Goal: Task Accomplishment & Management: Manage account settings

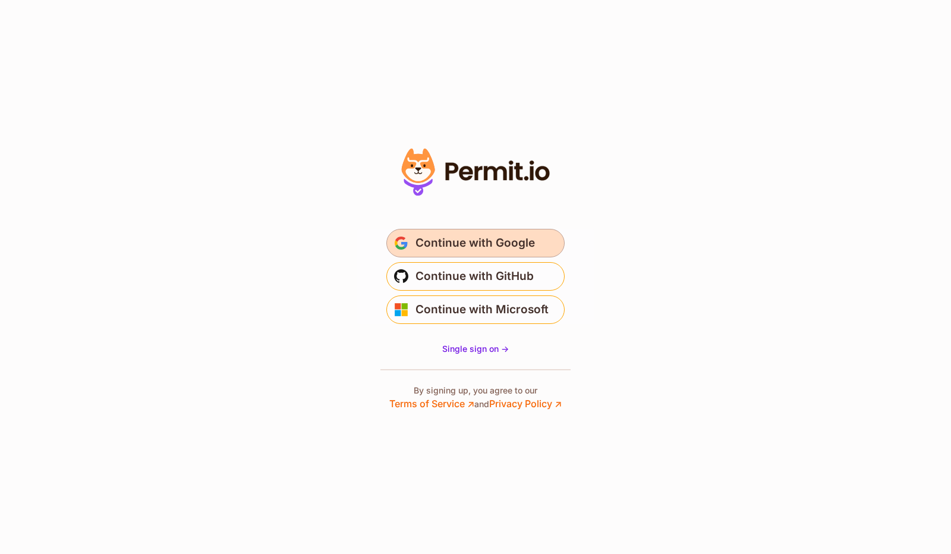
click at [481, 238] on span "Continue with Google" at bounding box center [474, 242] width 119 height 19
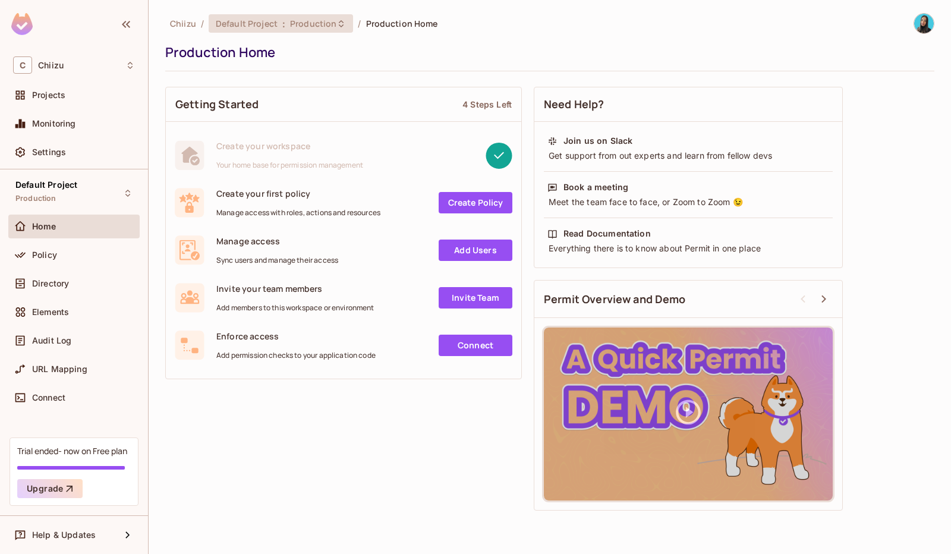
click at [326, 30] on div "Default Project : Production" at bounding box center [281, 23] width 144 height 18
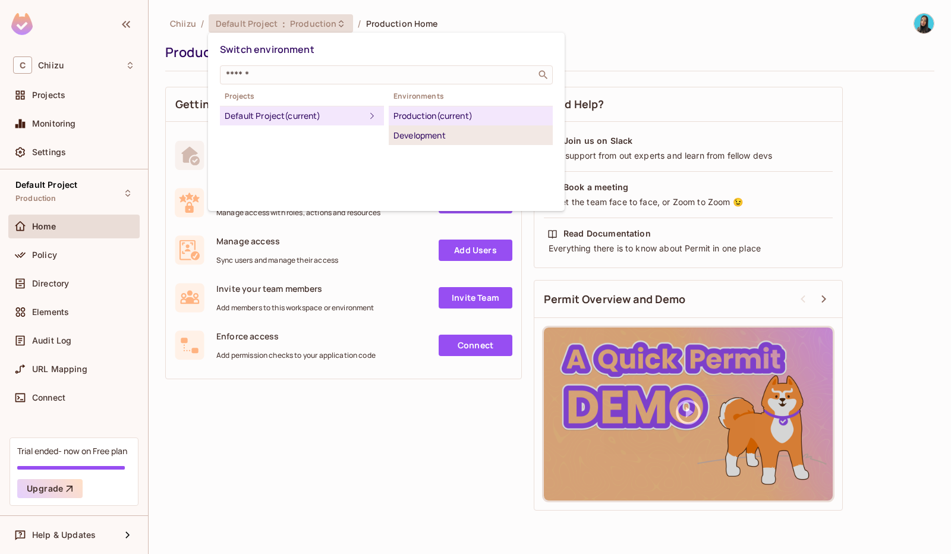
click at [405, 135] on div "Development" at bounding box center [470, 135] width 154 height 14
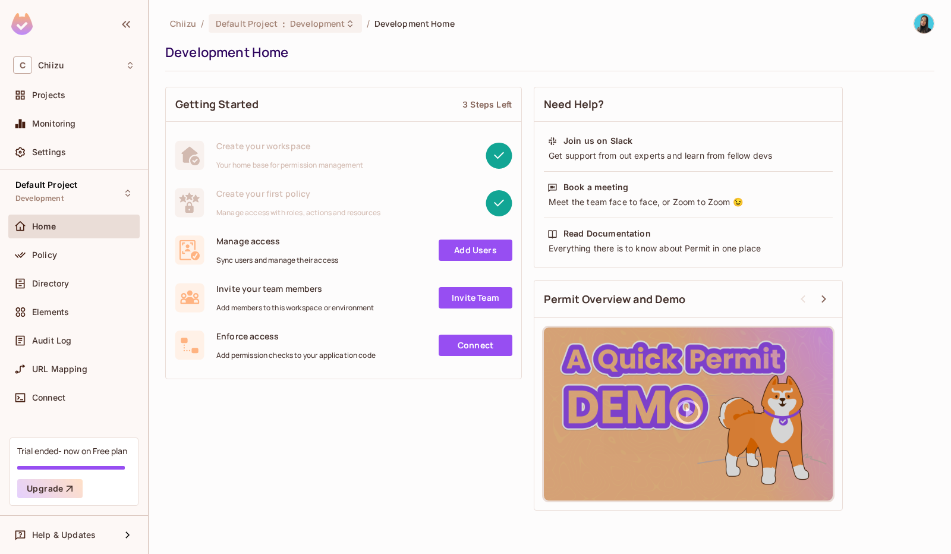
click at [476, 252] on link "Add Users" at bounding box center [475, 249] width 74 height 21
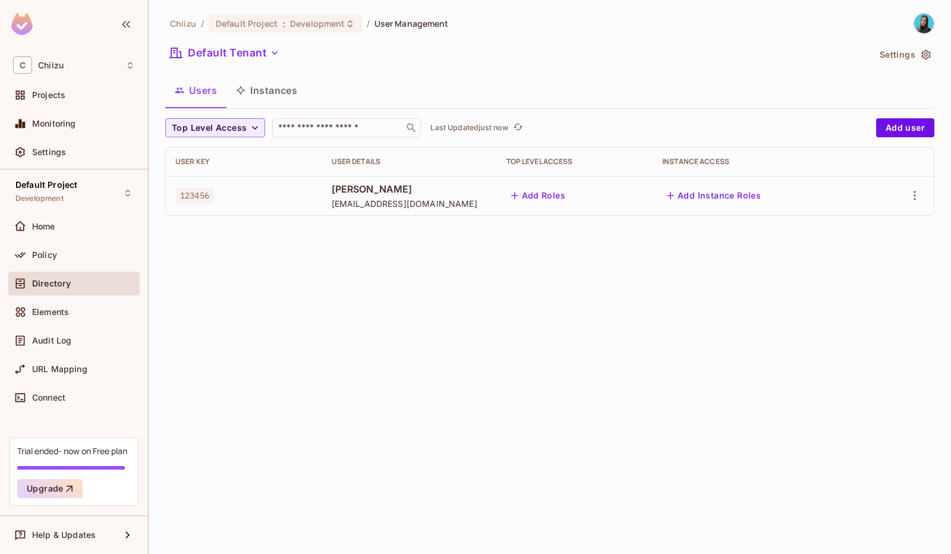
click at [556, 193] on button "Add Roles" at bounding box center [538, 195] width 64 height 19
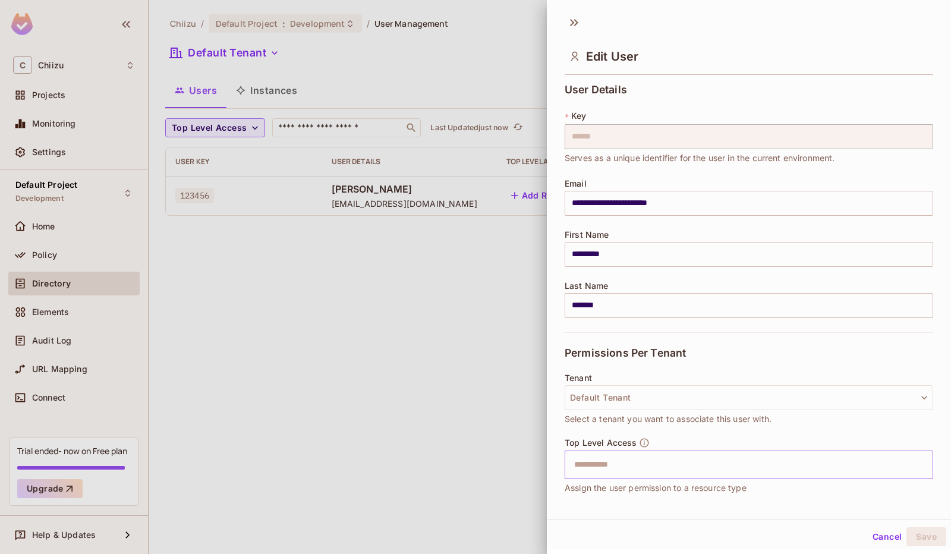
click at [677, 466] on input "text" at bounding box center [738, 465] width 343 height 24
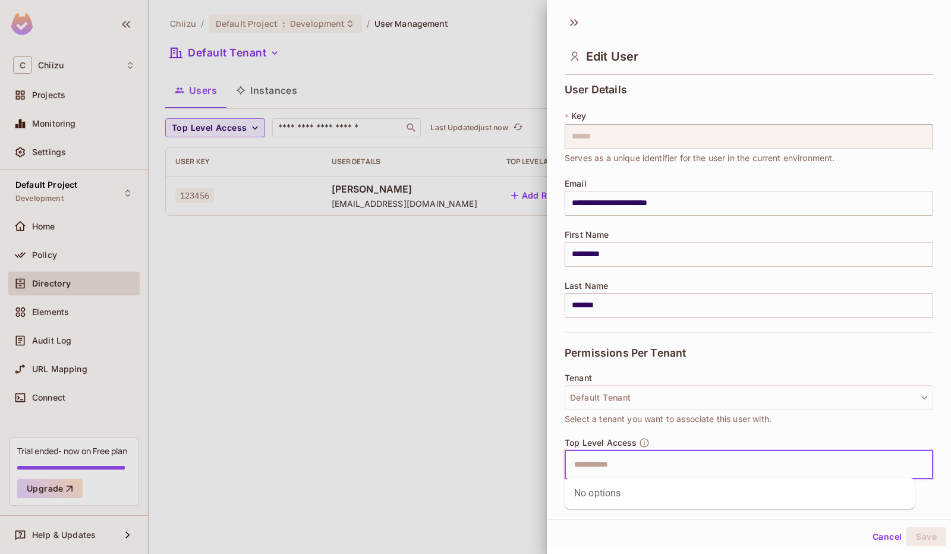
click at [873, 532] on button "Cancel" at bounding box center [886, 536] width 39 height 19
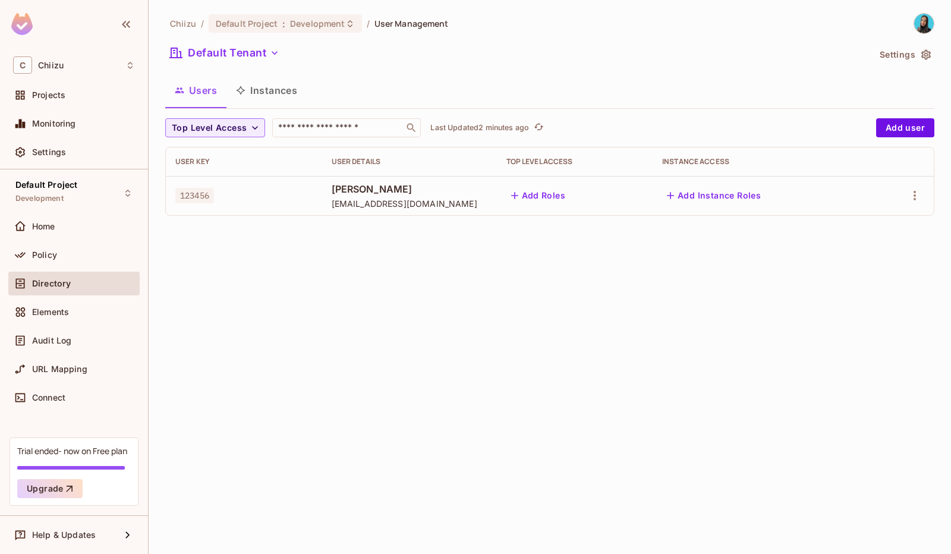
click at [570, 193] on button "Add Roles" at bounding box center [538, 195] width 64 height 19
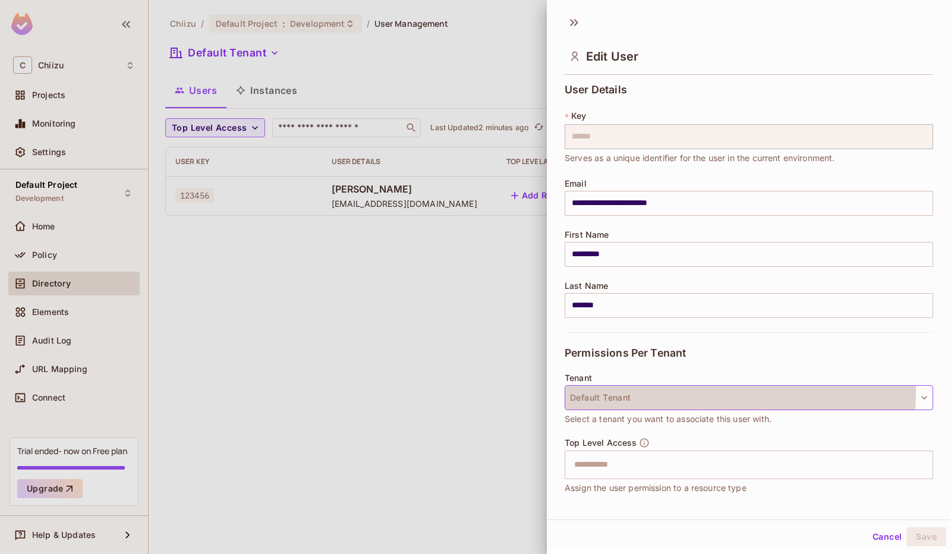
click at [694, 392] on button "Default Tenant" at bounding box center [748, 397] width 368 height 25
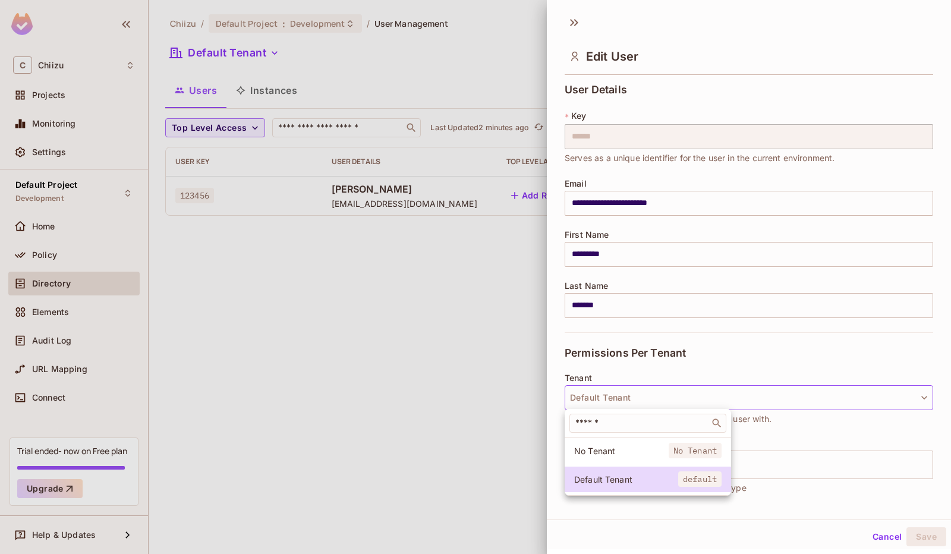
click at [694, 392] on div at bounding box center [475, 277] width 951 height 554
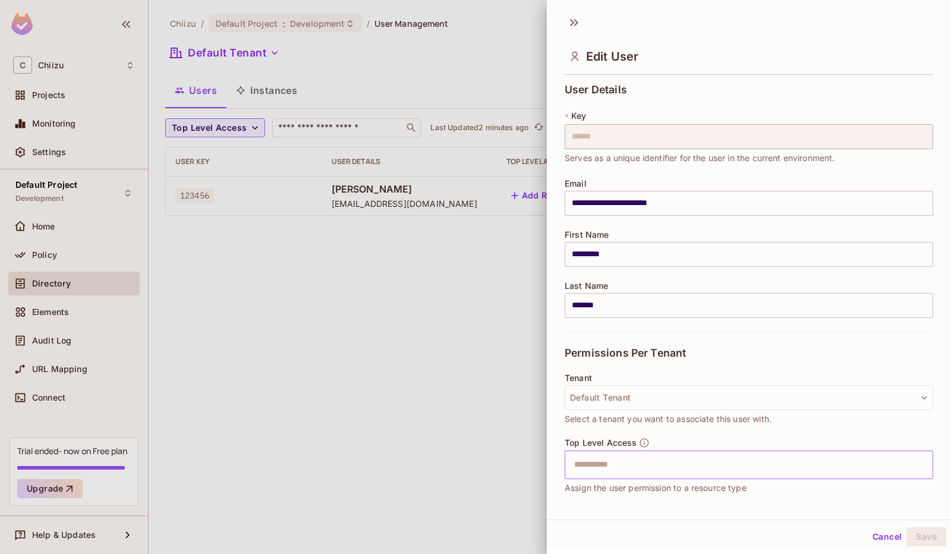
click at [677, 455] on input "text" at bounding box center [738, 465] width 343 height 24
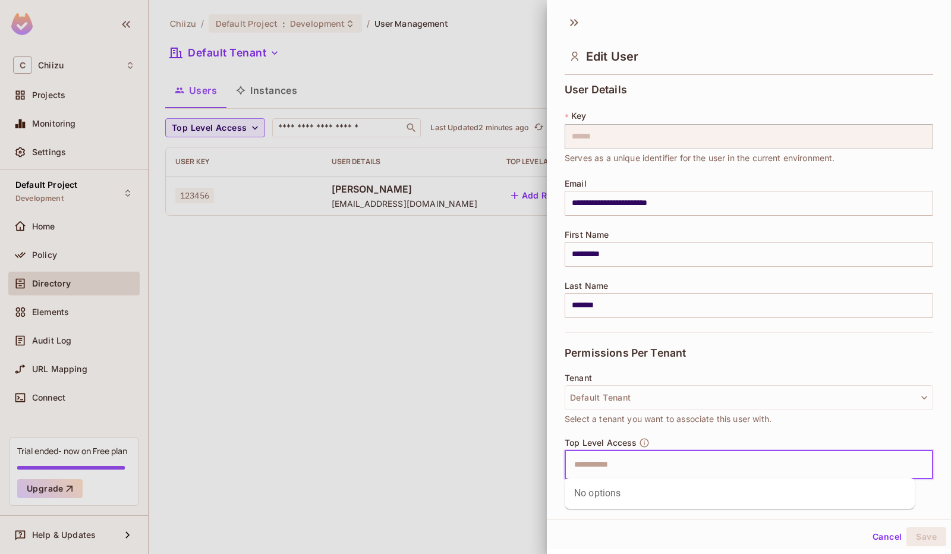
click at [687, 431] on div "Tenant Default Tenant Select a tenant you want to associate this user with." at bounding box center [748, 405] width 368 height 64
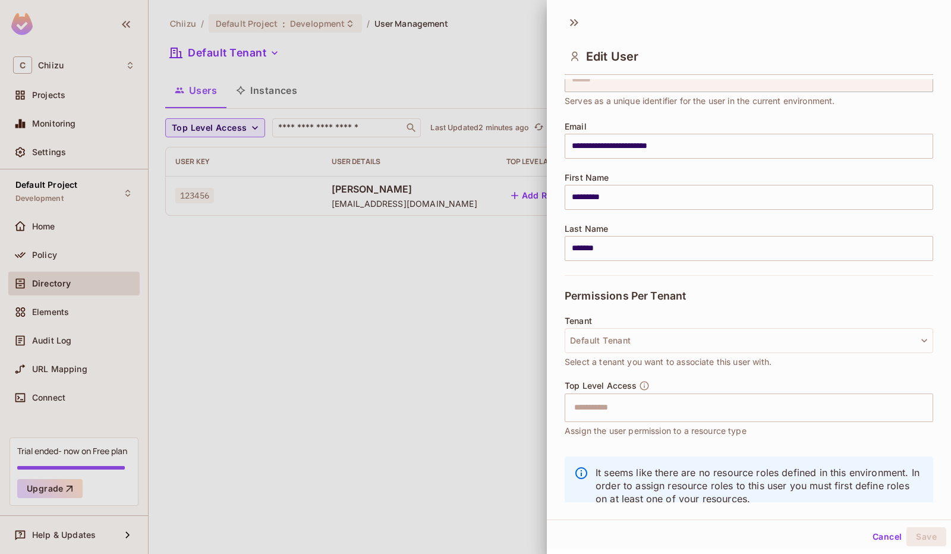
scroll to position [88, 0]
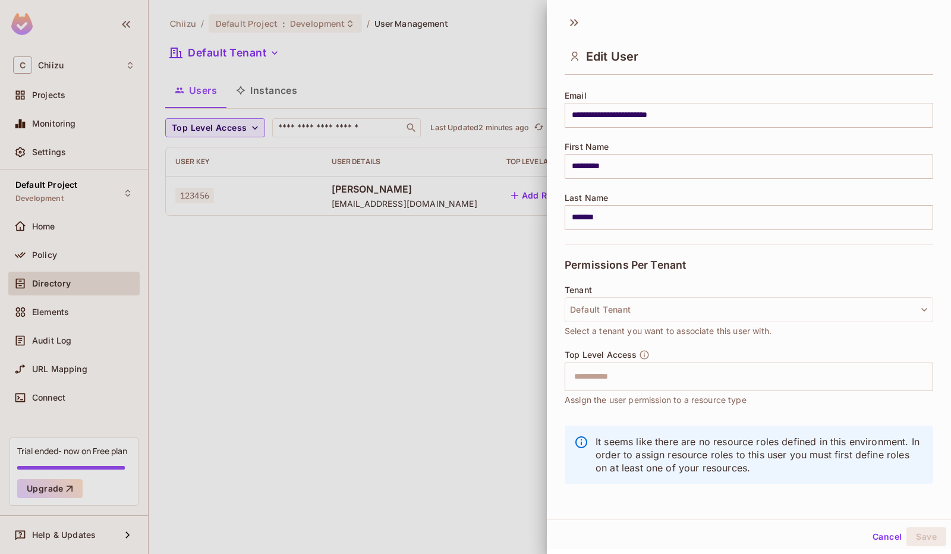
click at [867, 540] on button "Cancel" at bounding box center [886, 536] width 39 height 19
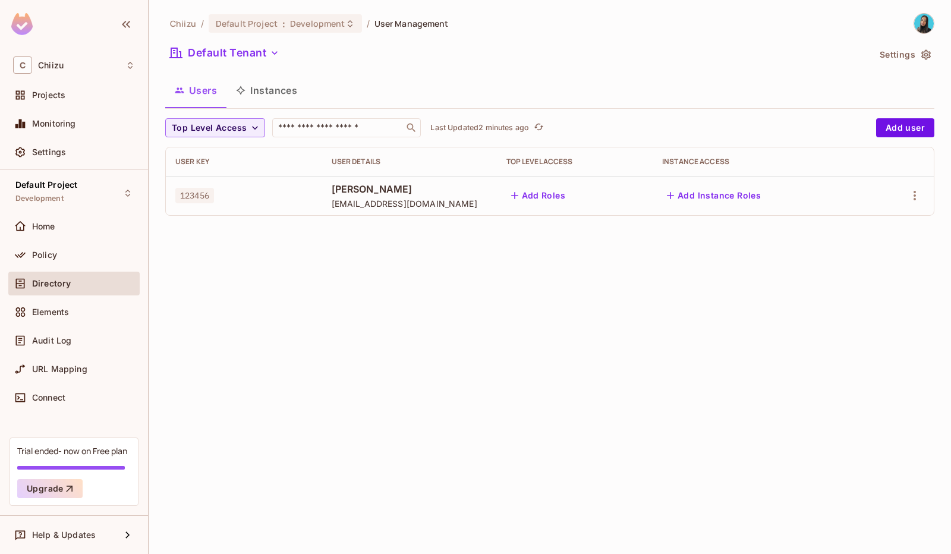
click at [267, 87] on button "Instances" at bounding box center [266, 90] width 80 height 30
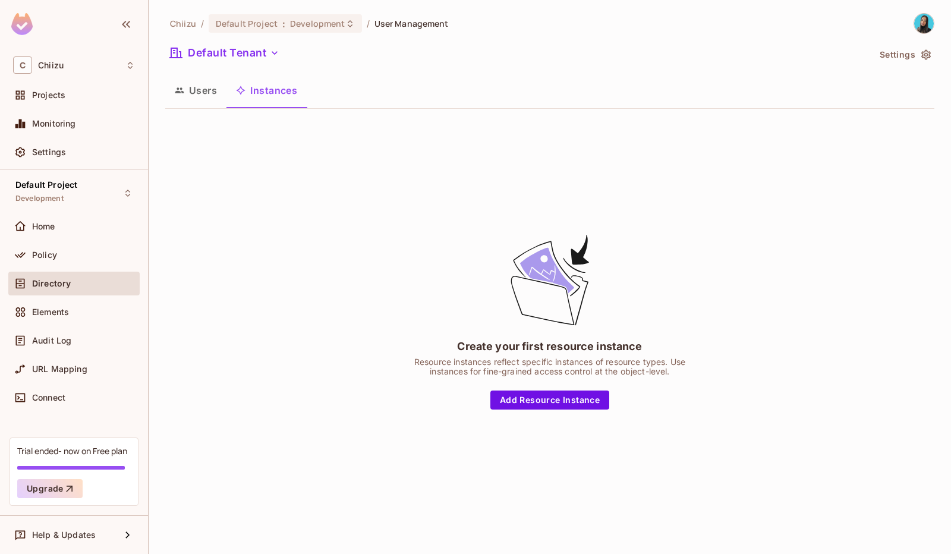
click at [192, 90] on button "Users" at bounding box center [195, 90] width 61 height 30
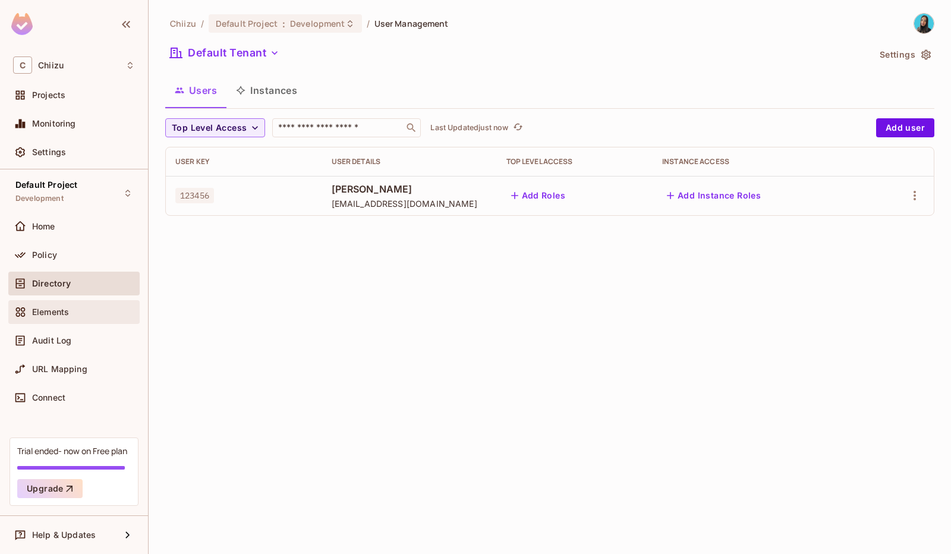
click at [99, 323] on div "Elements" at bounding box center [73, 314] width 131 height 29
click at [99, 254] on div "Policy" at bounding box center [83, 255] width 103 height 10
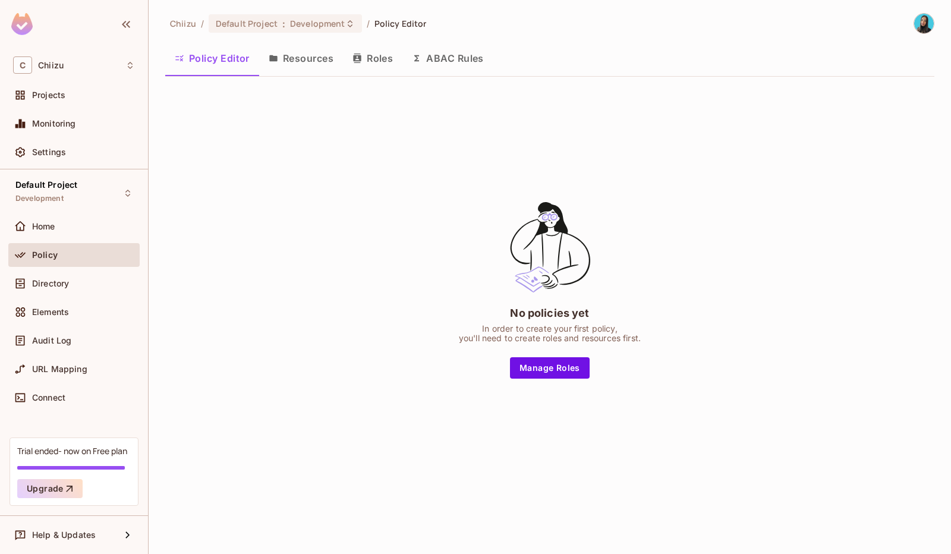
click at [377, 55] on button "Roles" at bounding box center [372, 58] width 59 height 30
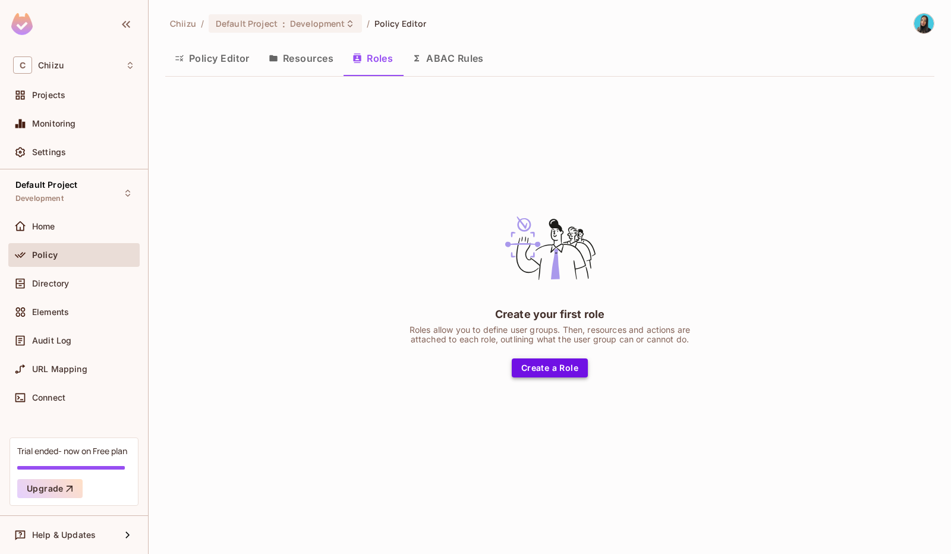
click at [539, 368] on button "Create a Role" at bounding box center [550, 367] width 76 height 19
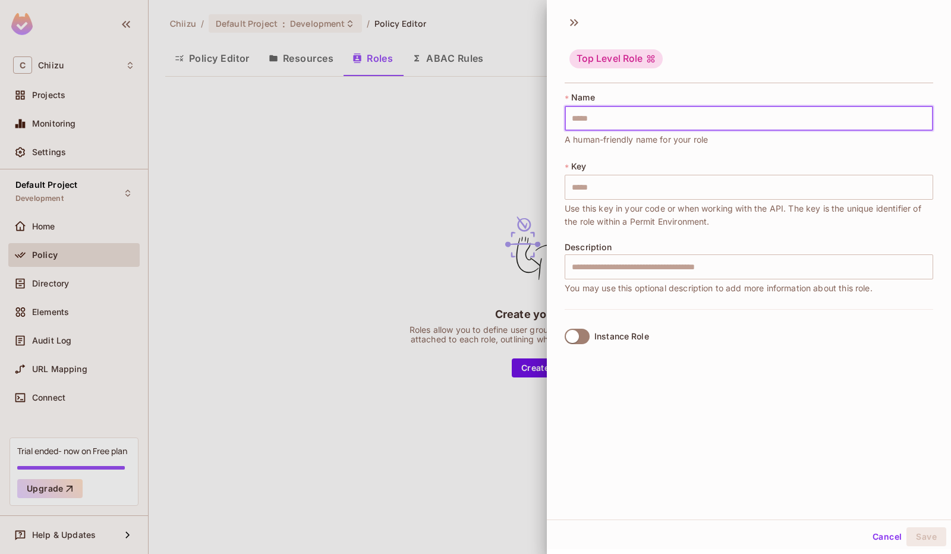
click at [639, 124] on input "text" at bounding box center [748, 118] width 368 height 25
type input "*"
type input "**"
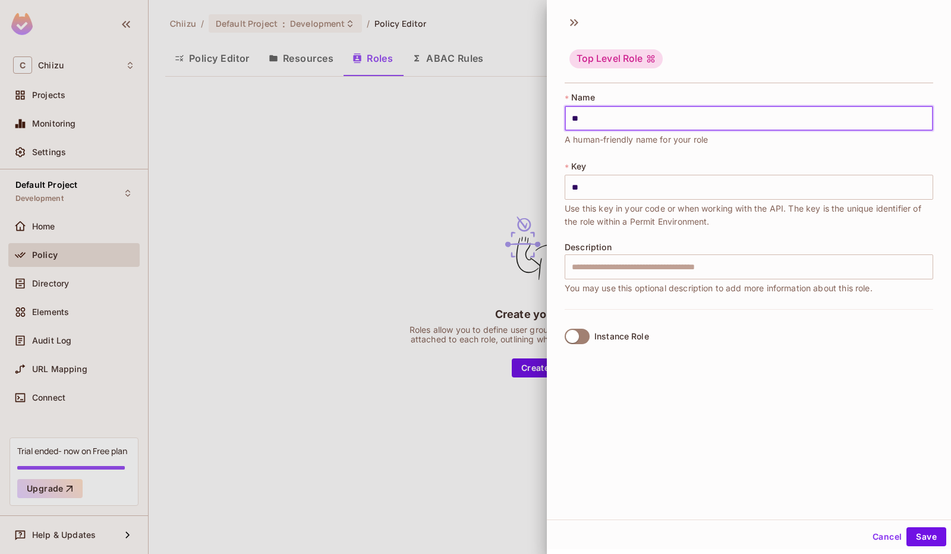
type input "***"
type input "****"
type input "*****"
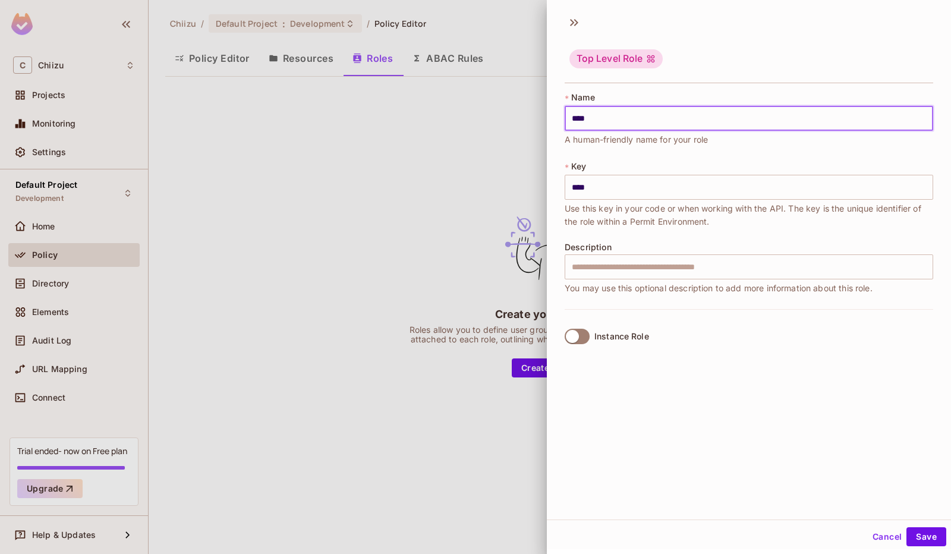
type input "*****"
click at [908, 533] on button "Save" at bounding box center [926, 536] width 40 height 19
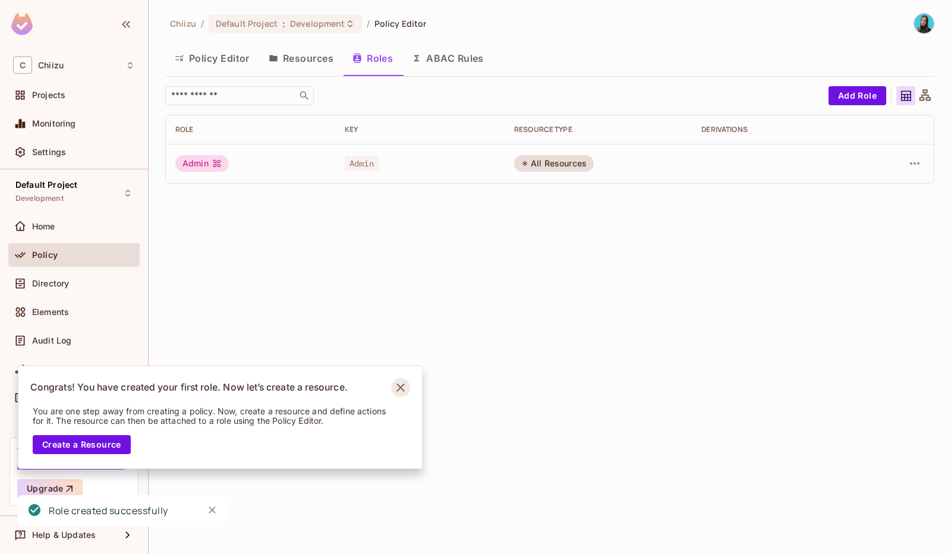
click at [405, 386] on icon "Notifications Alt+T" at bounding box center [400, 387] width 19 height 19
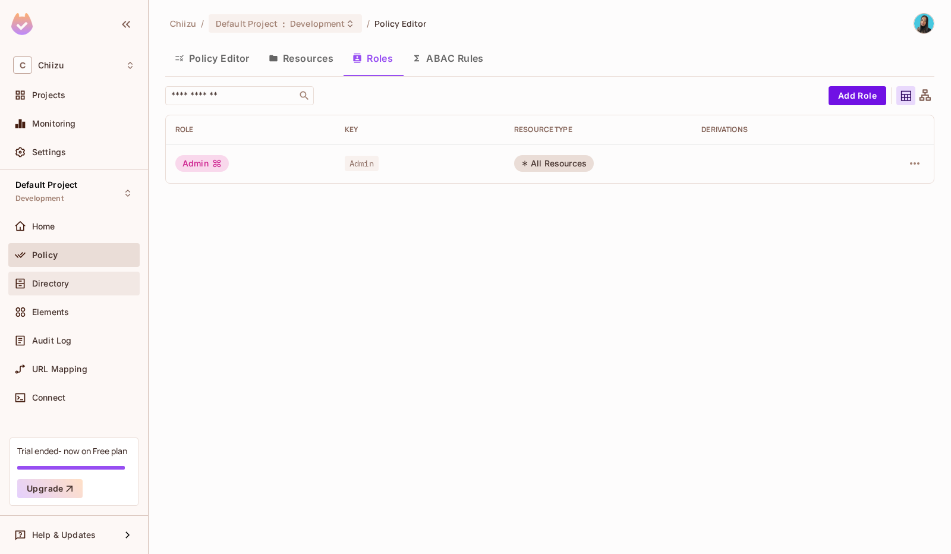
click at [102, 287] on div "Directory" at bounding box center [83, 284] width 103 height 10
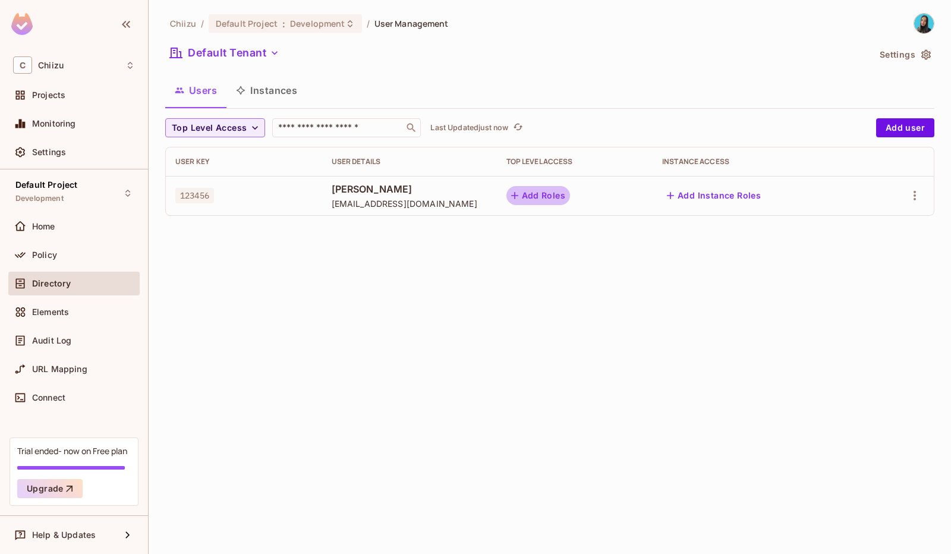
click at [560, 195] on button "Add Roles" at bounding box center [538, 195] width 64 height 19
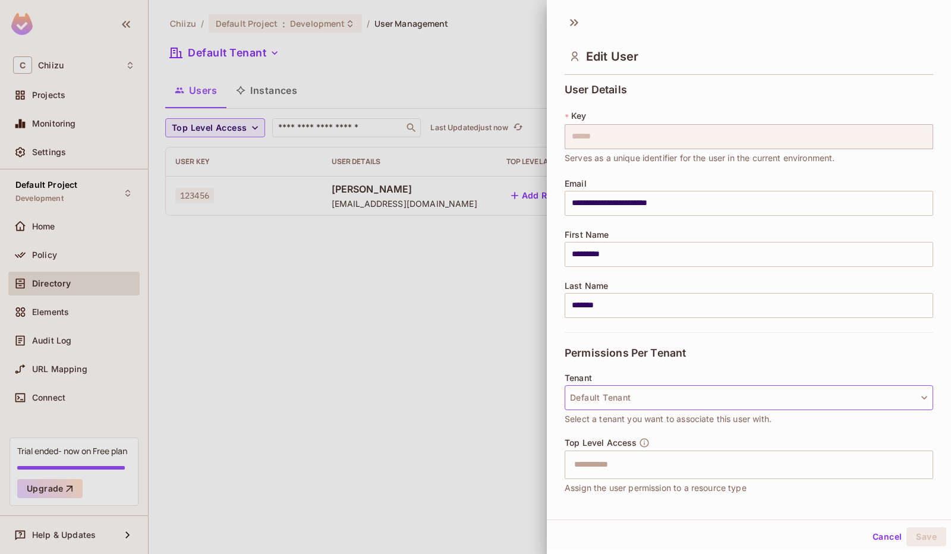
click at [665, 386] on button "Default Tenant" at bounding box center [748, 397] width 368 height 25
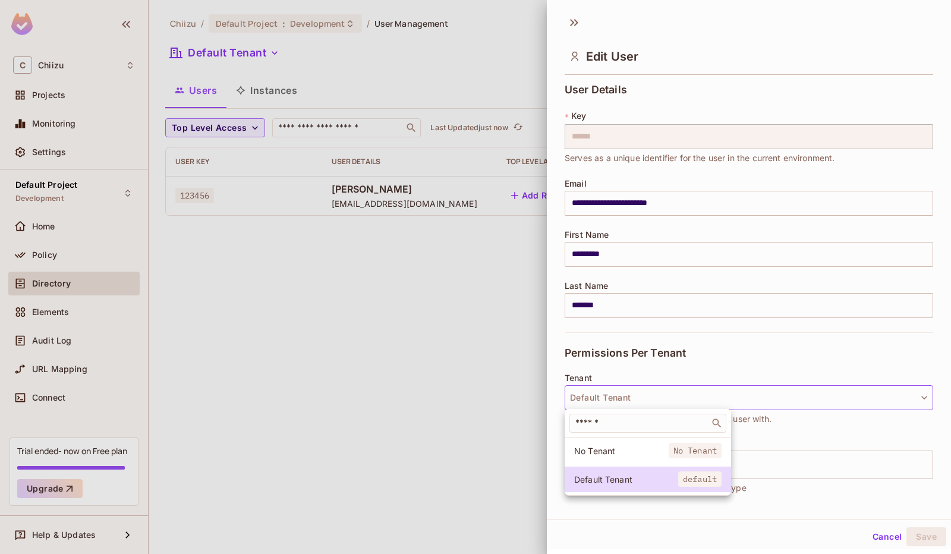
click at [665, 386] on div at bounding box center [475, 277] width 951 height 554
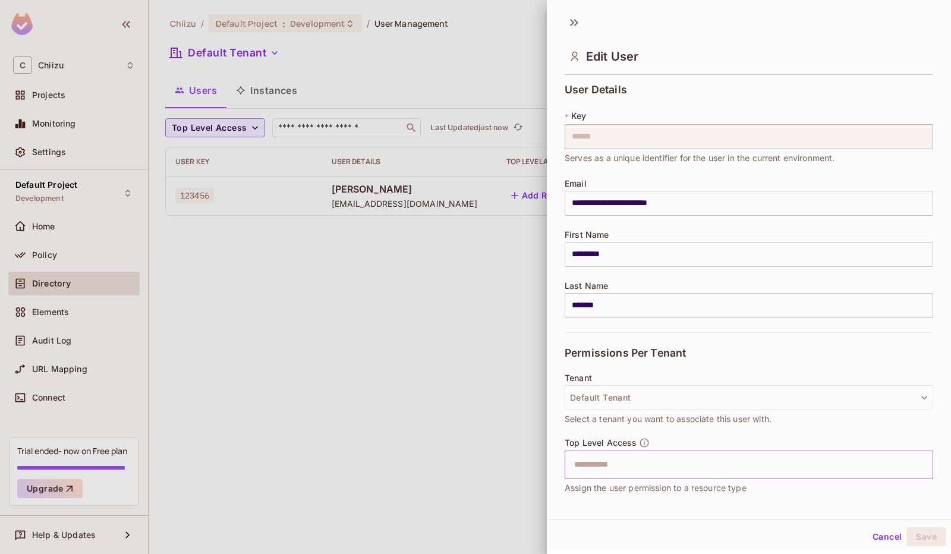
click at [692, 461] on input "text" at bounding box center [738, 465] width 343 height 24
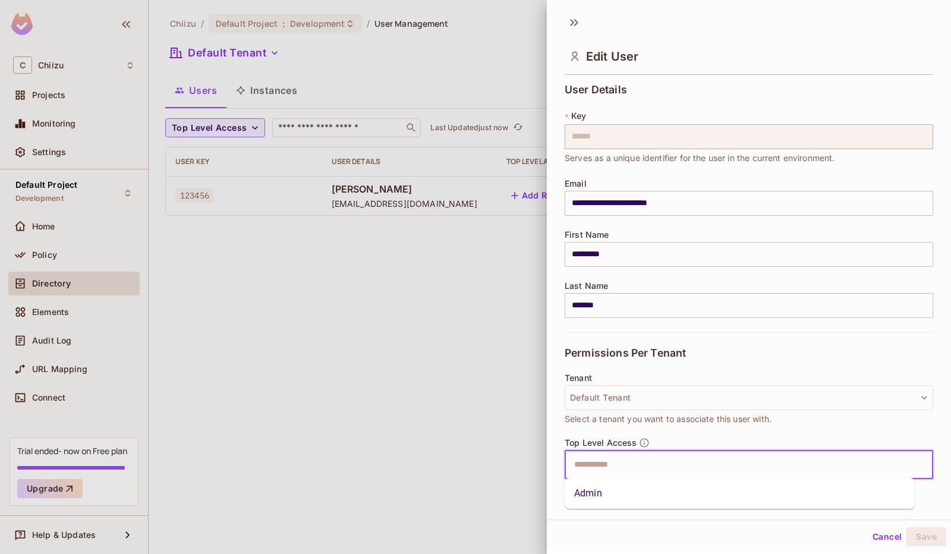
click at [681, 488] on li "Admin" at bounding box center [739, 492] width 350 height 21
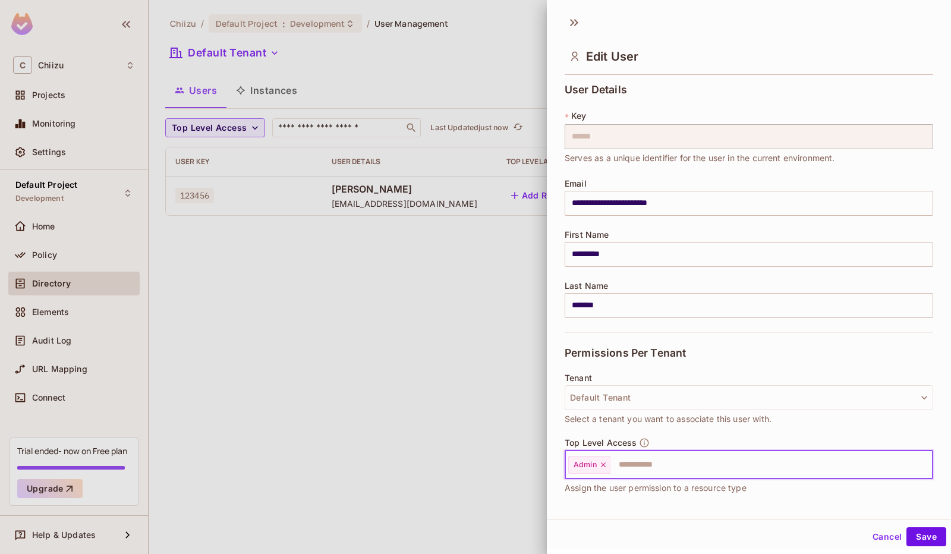
click at [895, 529] on button "Cancel" at bounding box center [886, 536] width 39 height 19
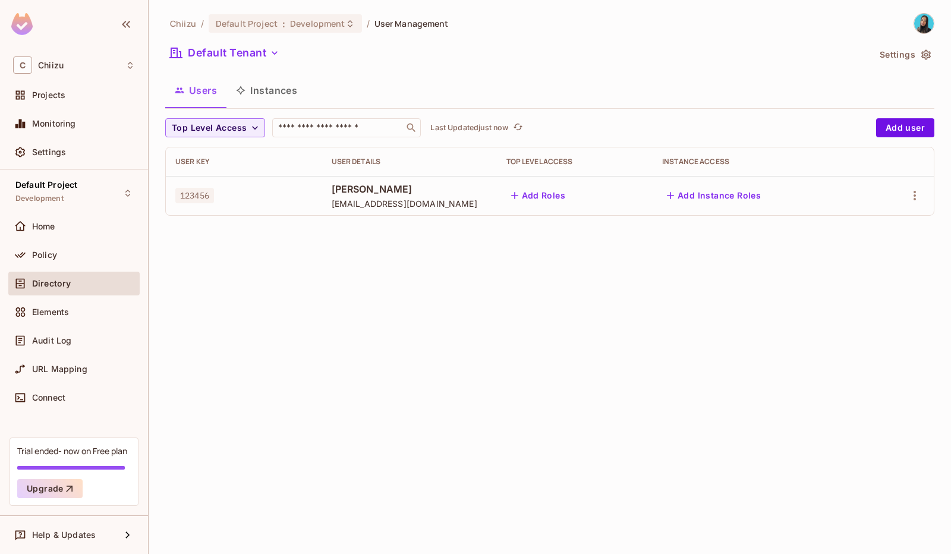
click at [570, 195] on button "Add Roles" at bounding box center [538, 195] width 64 height 19
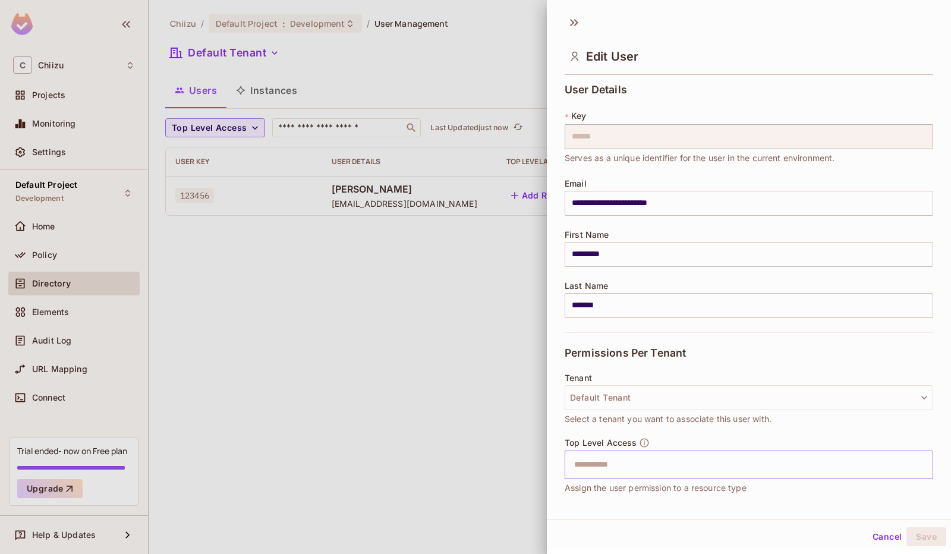
click at [633, 456] on input "text" at bounding box center [738, 465] width 343 height 24
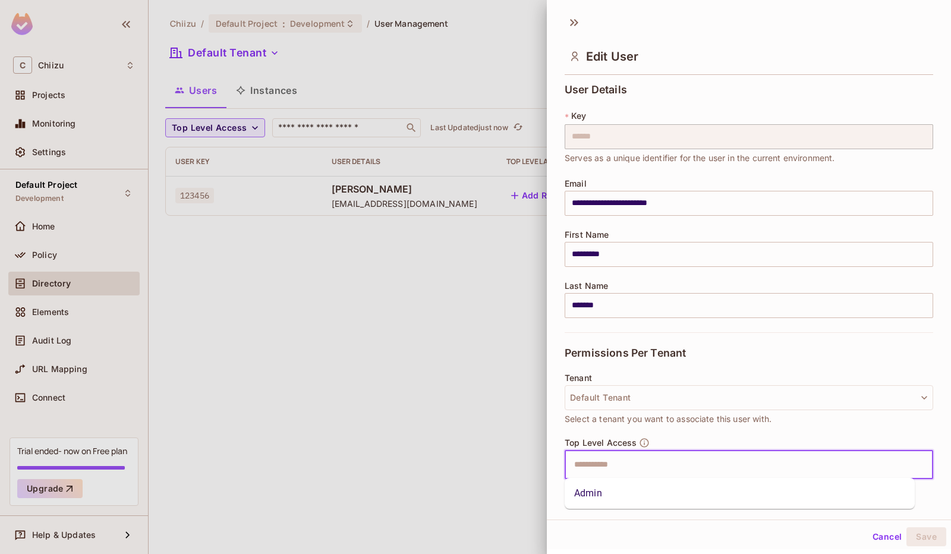
click at [625, 487] on li "Admin" at bounding box center [739, 492] width 350 height 21
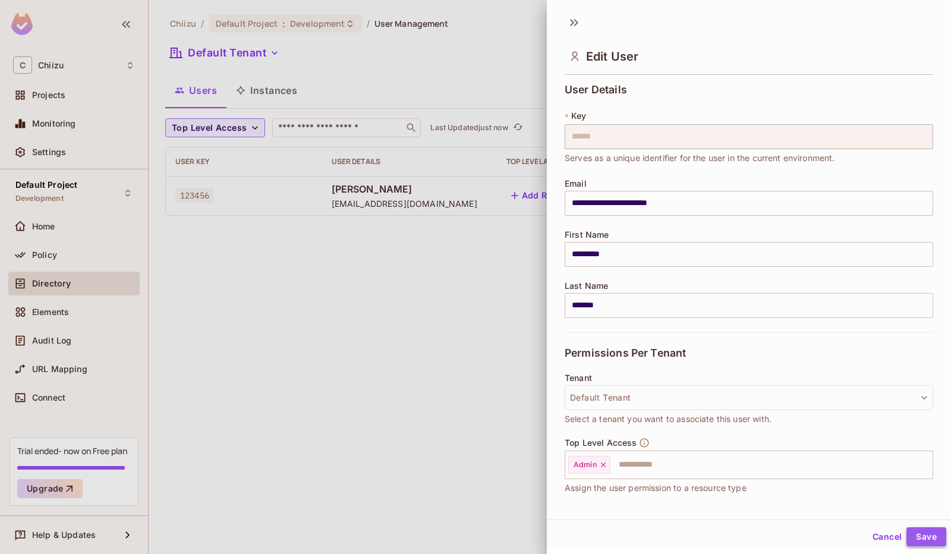
click at [909, 534] on button "Save" at bounding box center [926, 536] width 40 height 19
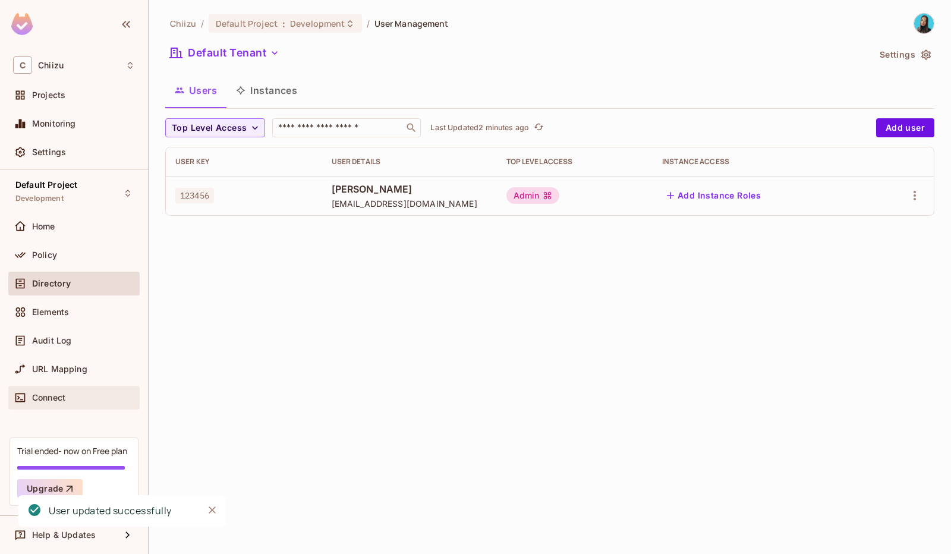
click at [80, 402] on div "Connect" at bounding box center [74, 397] width 122 height 14
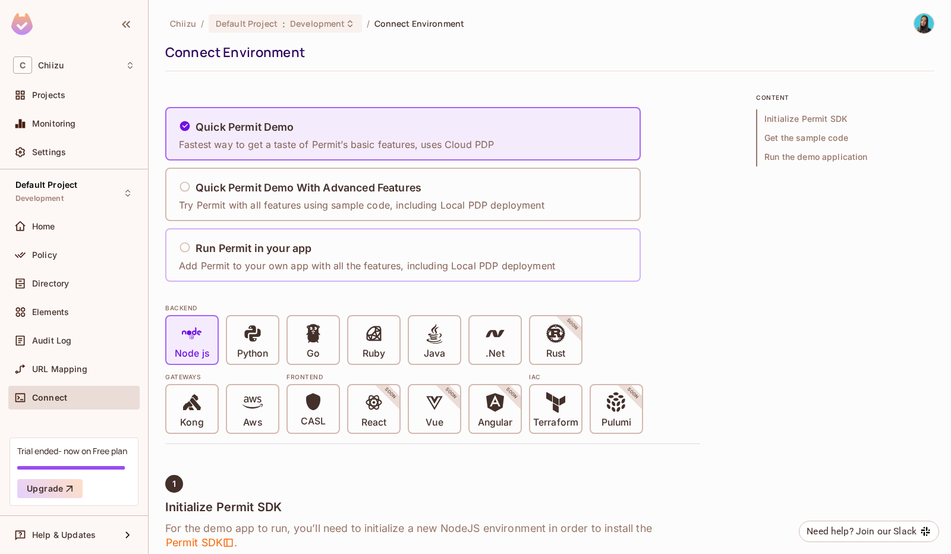
click at [282, 253] on h5 "Run Permit in your app" at bounding box center [253, 248] width 116 height 12
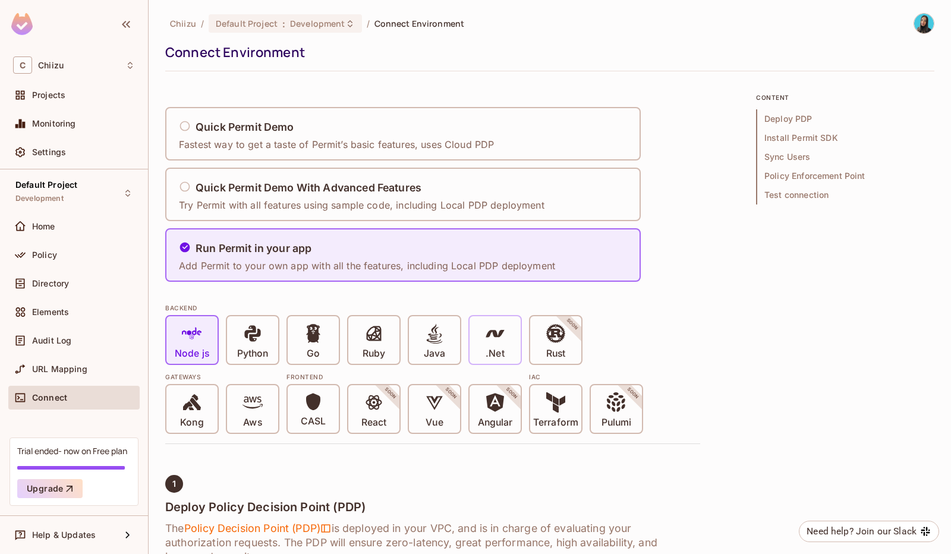
click at [483, 340] on div ".Net" at bounding box center [494, 340] width 51 height 48
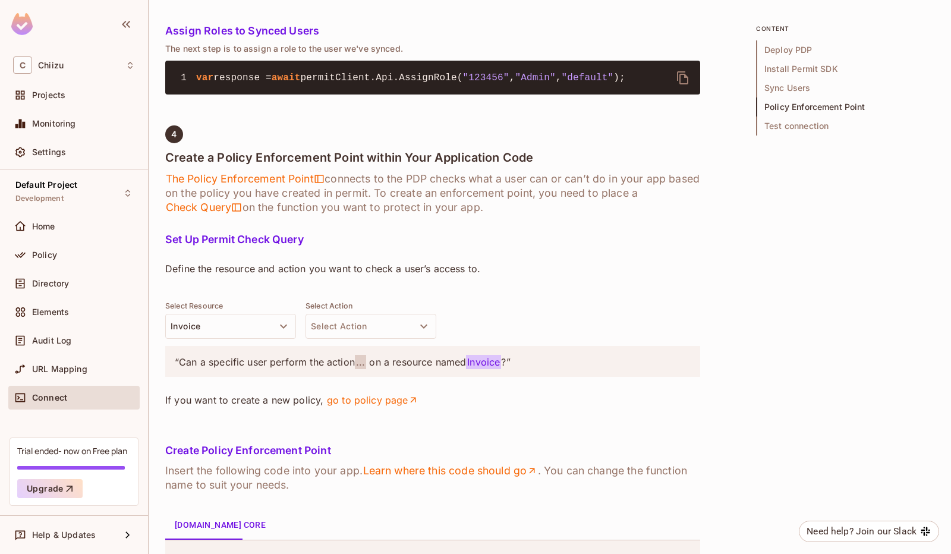
scroll to position [1388, 0]
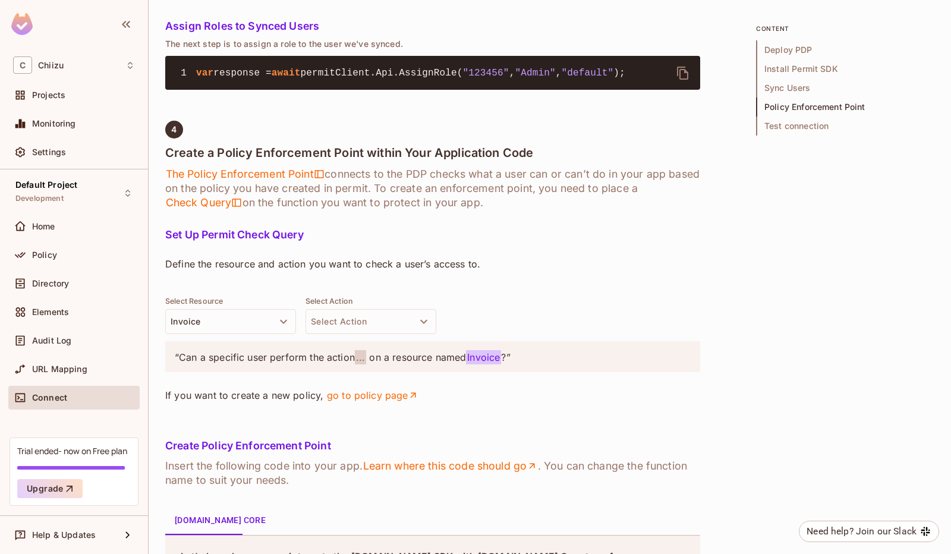
drag, startPoint x: 315, startPoint y: 374, endPoint x: 390, endPoint y: 427, distance: 92.1
click at [390, 241] on h5 "Set Up Permit Check Query" at bounding box center [432, 235] width 535 height 12
drag, startPoint x: 285, startPoint y: 376, endPoint x: 282, endPoint y: 401, distance: 25.2
click at [282, 210] on h6 "The Policy Enforcement Point connects to the PDP checks what a user can or can’…" at bounding box center [432, 188] width 535 height 43
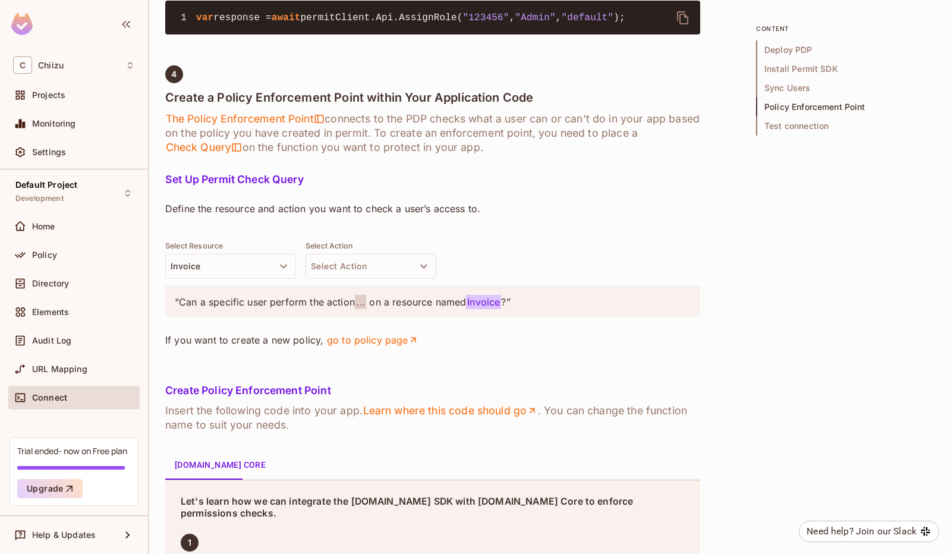
scroll to position [1468, 0]
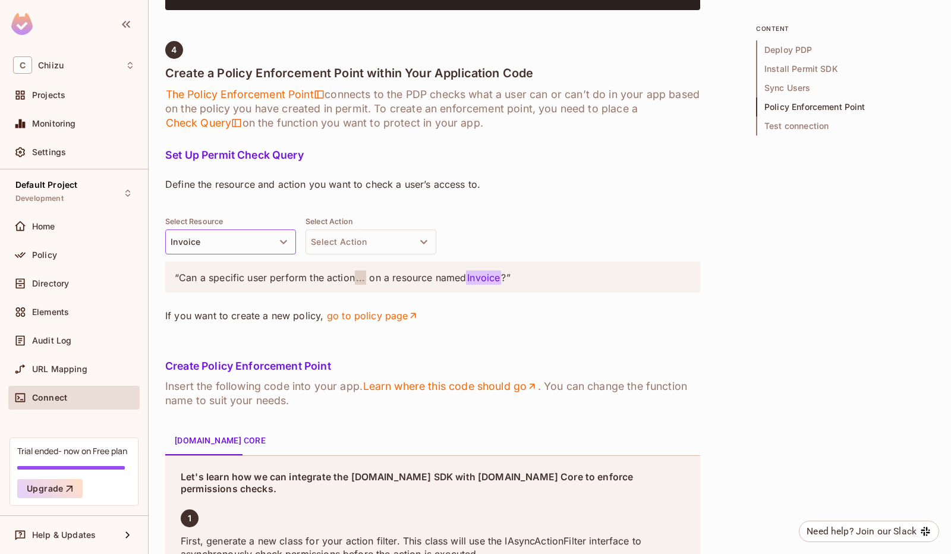
click at [279, 249] on icon "button" at bounding box center [283, 242] width 14 height 14
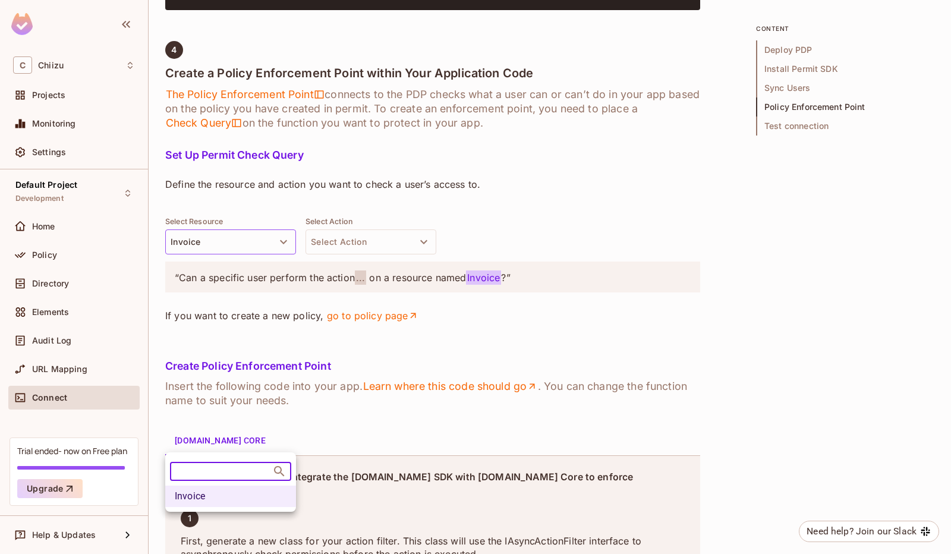
click at [279, 436] on div at bounding box center [475, 277] width 951 height 554
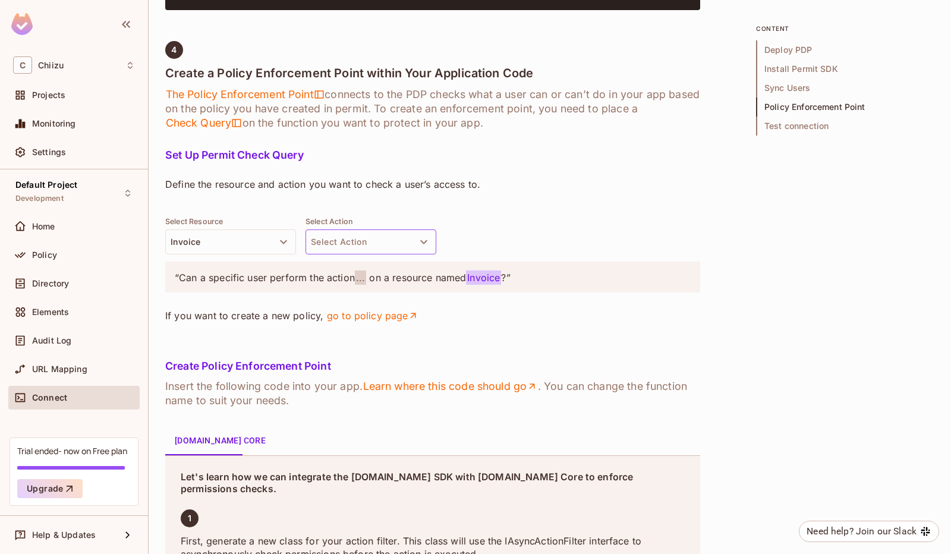
click at [318, 254] on button "Select Action" at bounding box center [370, 241] width 131 height 25
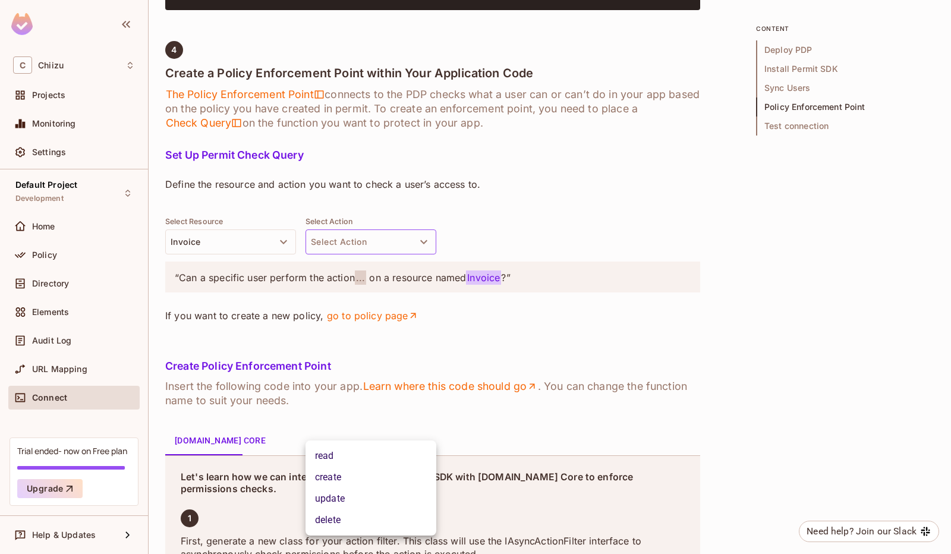
click at [322, 405] on div at bounding box center [475, 277] width 951 height 554
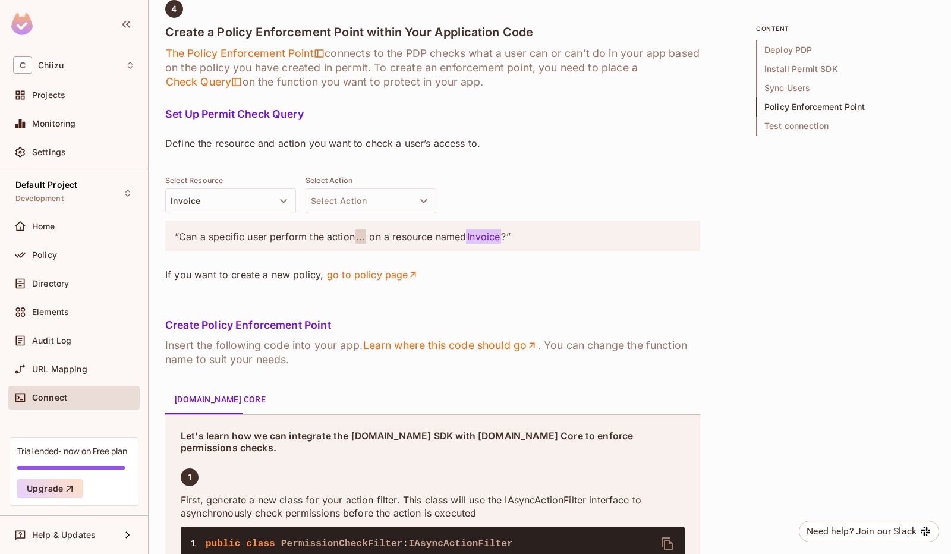
scroll to position [1621, 0]
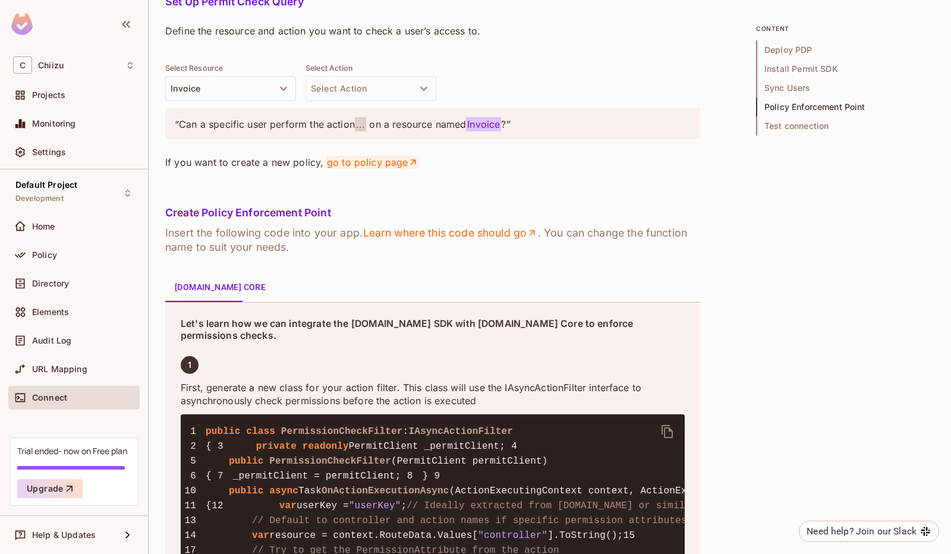
click at [372, 169] on link "go to policy page" at bounding box center [372, 162] width 93 height 13
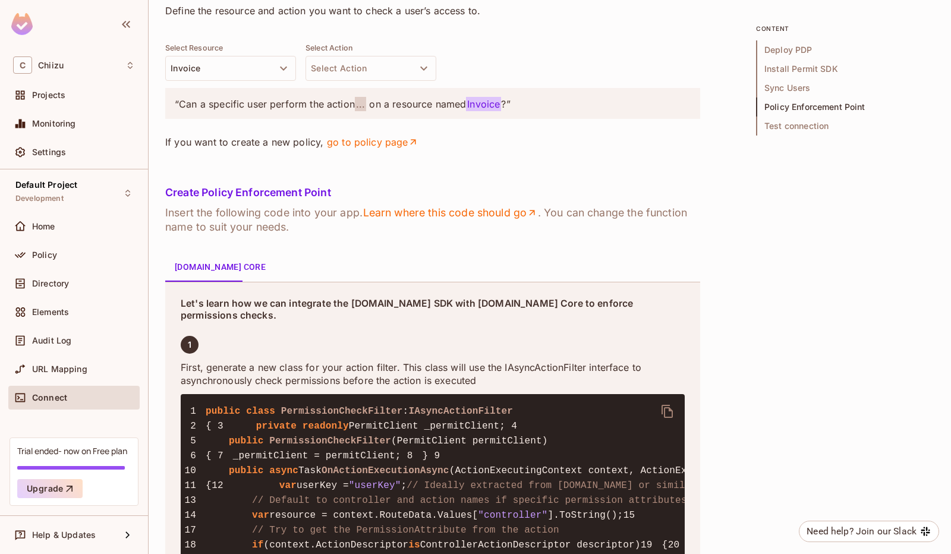
scroll to position [1641, 0]
click at [302, 168] on div "Set Up Permit Check Query Define the resource and action you want to check a us…" at bounding box center [432, 72] width 535 height 192
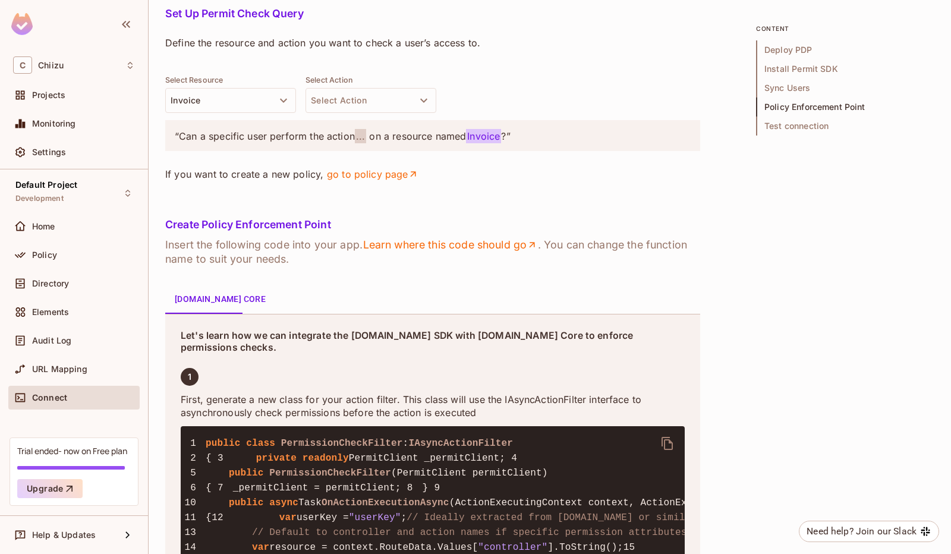
scroll to position [1631, 0]
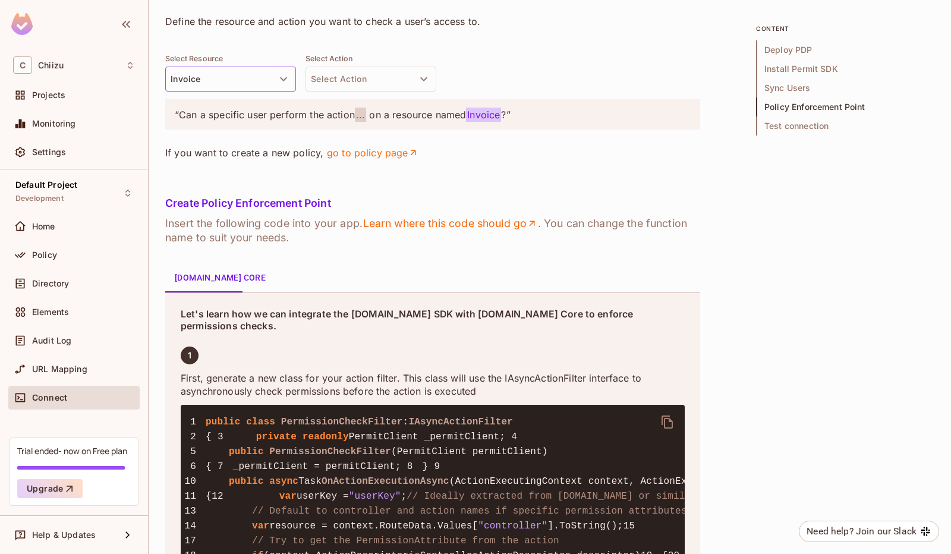
click at [285, 81] on icon "button" at bounding box center [283, 79] width 7 height 4
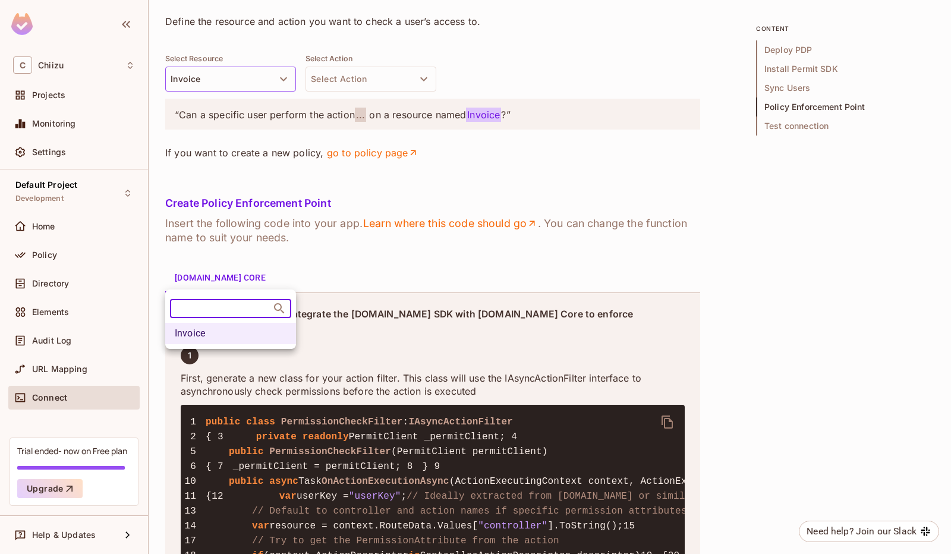
click at [280, 331] on li "Invoice" at bounding box center [230, 333] width 131 height 21
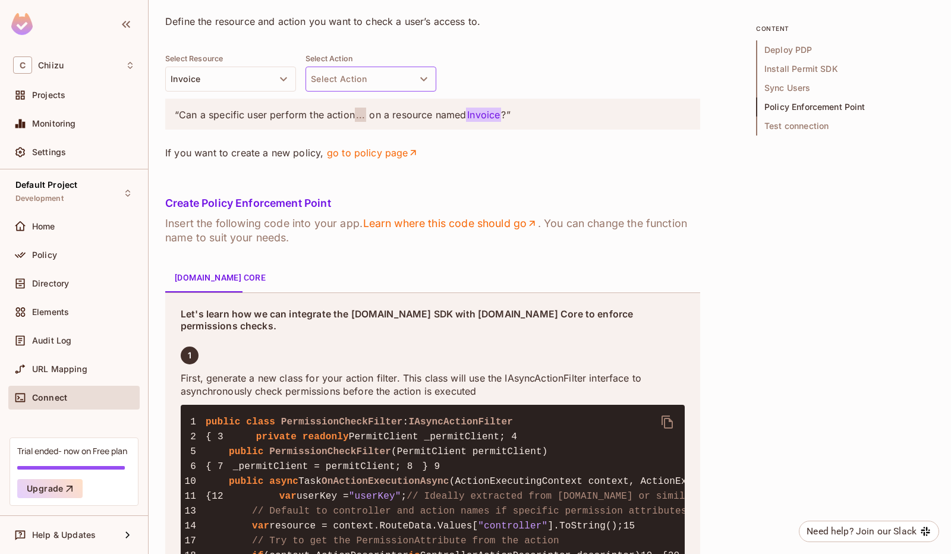
click at [353, 91] on button "Select Action" at bounding box center [370, 79] width 131 height 25
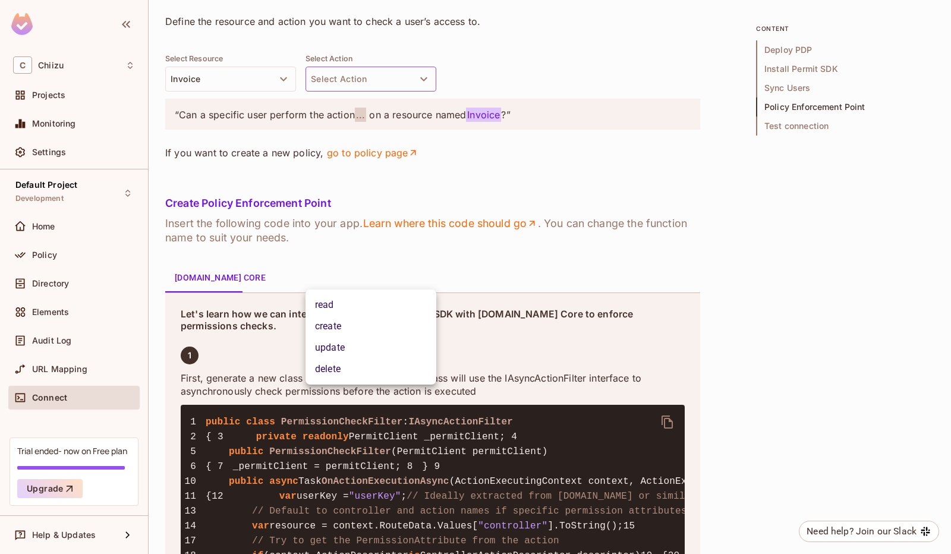
click at [352, 302] on li "read" at bounding box center [370, 304] width 131 height 21
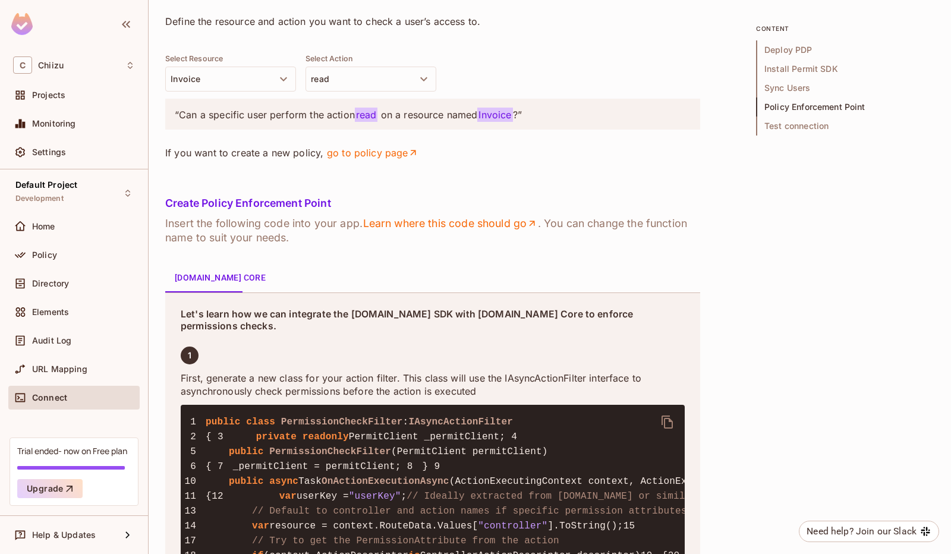
click at [355, 178] on div "Set Up Permit Check Query Define the resource and action you want to check a us…" at bounding box center [432, 82] width 535 height 192
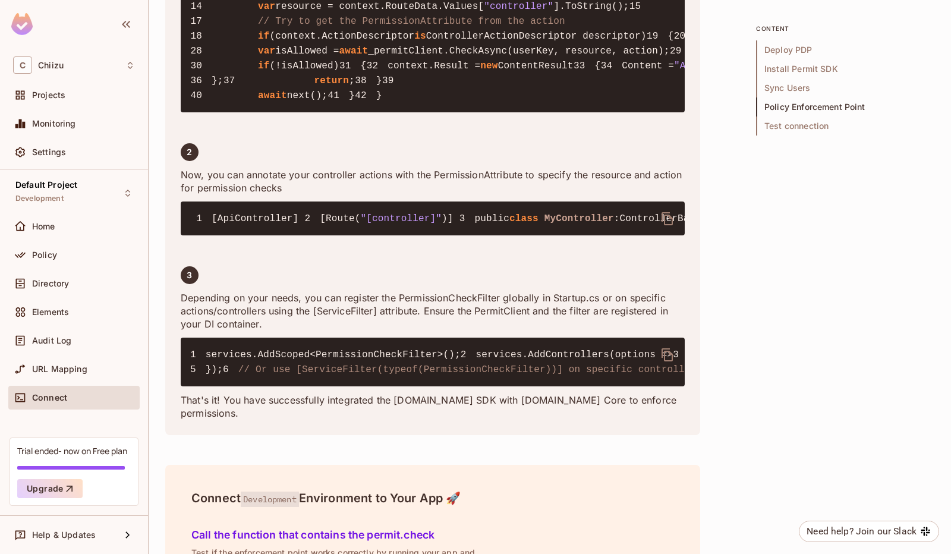
scroll to position [2155, 0]
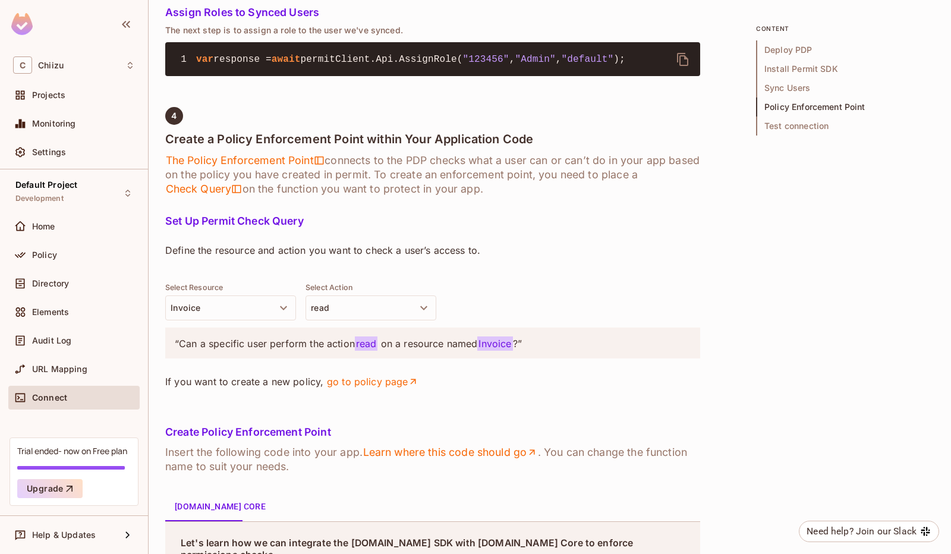
scroll to position [1488, 0]
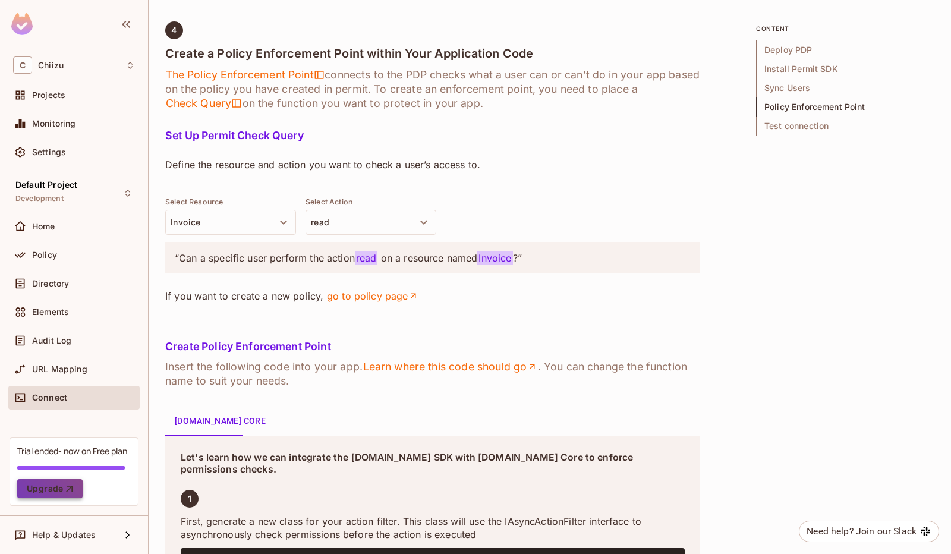
click at [75, 491] on button "Upgrade" at bounding box center [49, 488] width 65 height 19
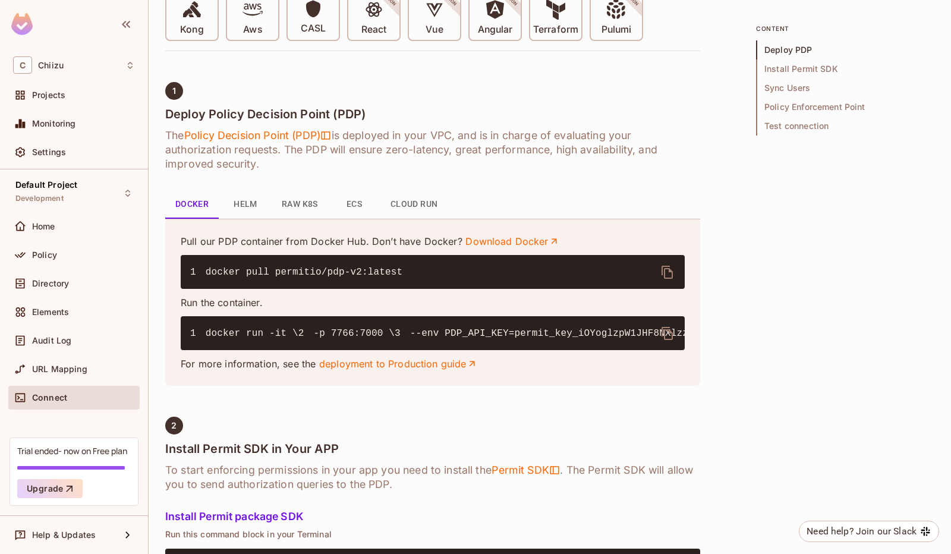
scroll to position [392, 0]
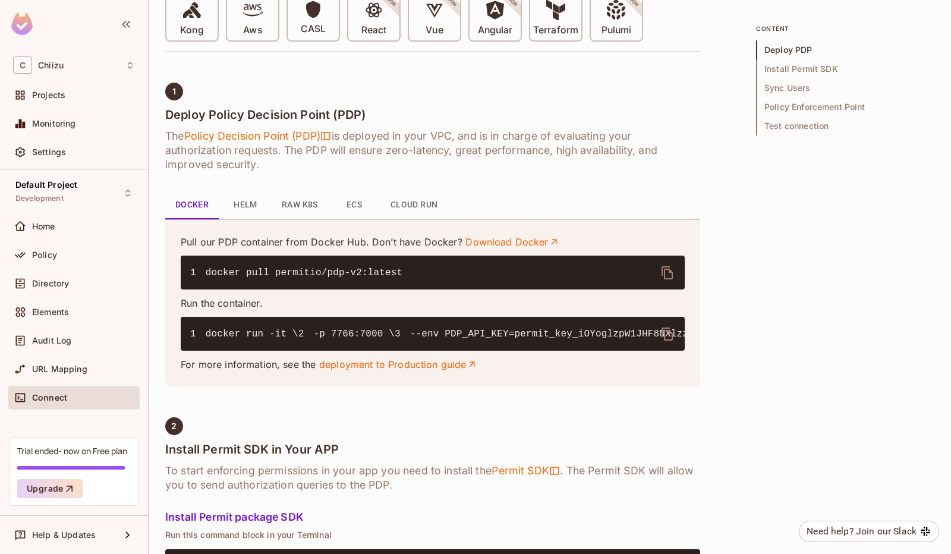
click at [404, 200] on button "Cloud Run" at bounding box center [414, 205] width 67 height 29
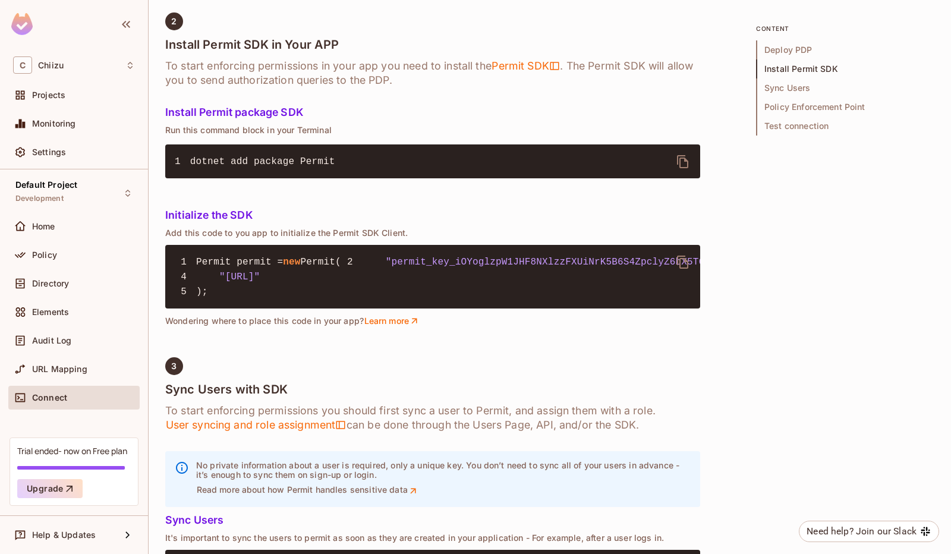
scroll to position [674, 0]
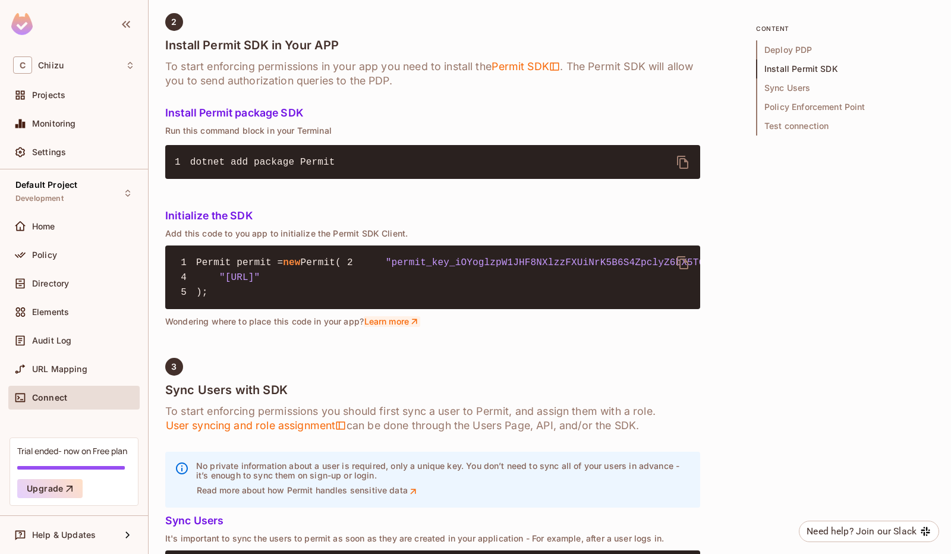
click at [406, 327] on link "Learn more" at bounding box center [392, 321] width 56 height 11
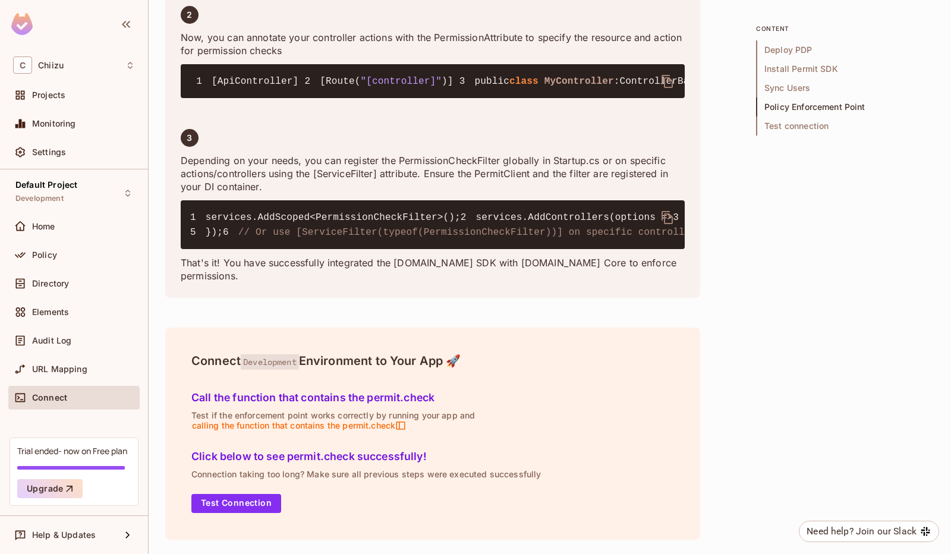
scroll to position [2545, 0]
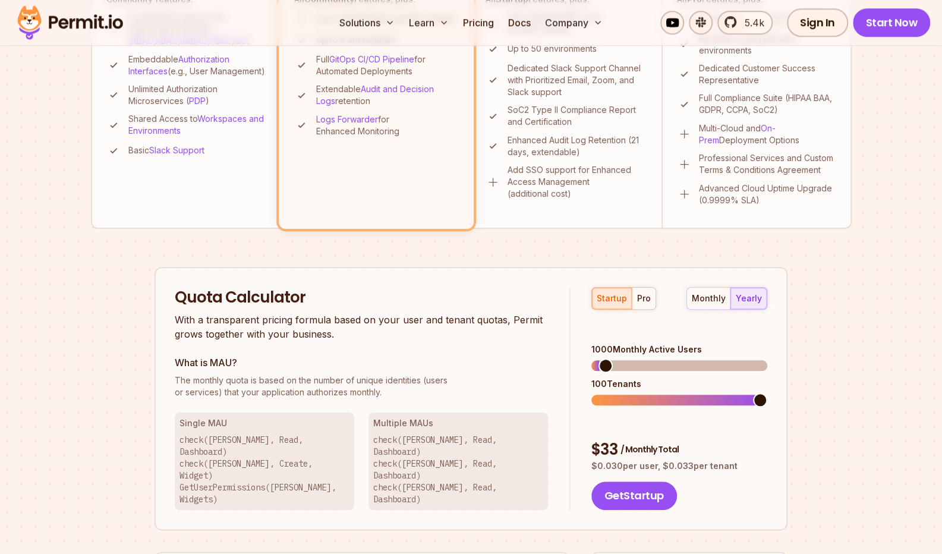
scroll to position [550, 0]
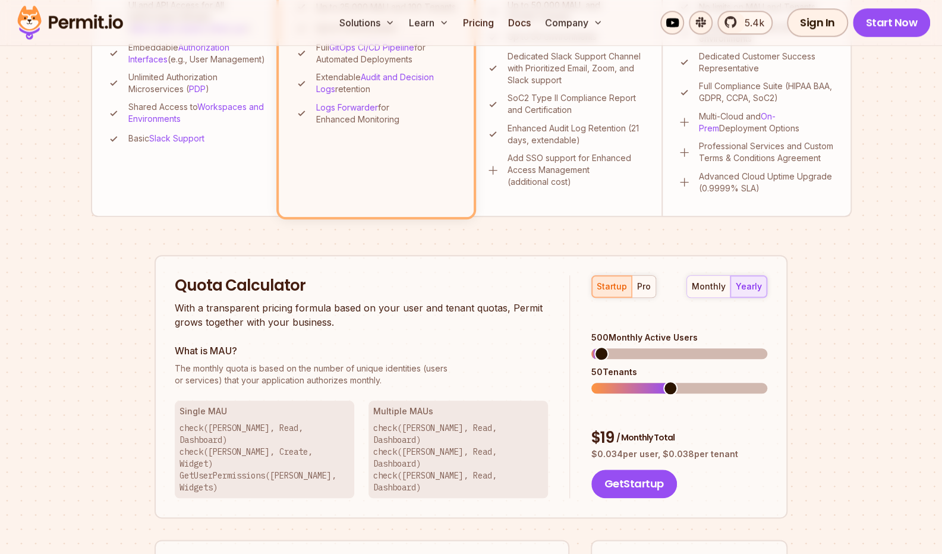
click at [594, 346] on span at bounding box center [601, 353] width 14 height 14
click at [653, 381] on span at bounding box center [652, 388] width 14 height 14
click at [591, 346] on span at bounding box center [598, 353] width 14 height 14
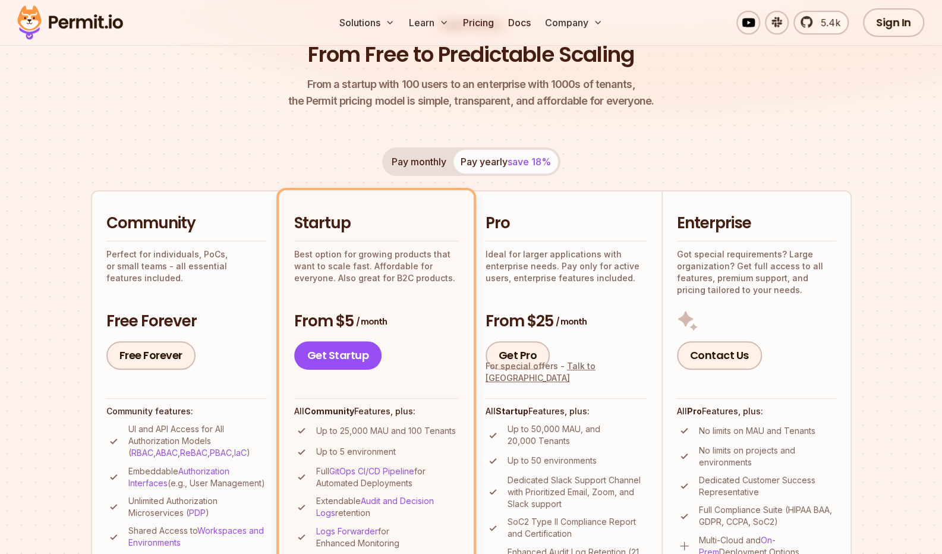
scroll to position [124, 0]
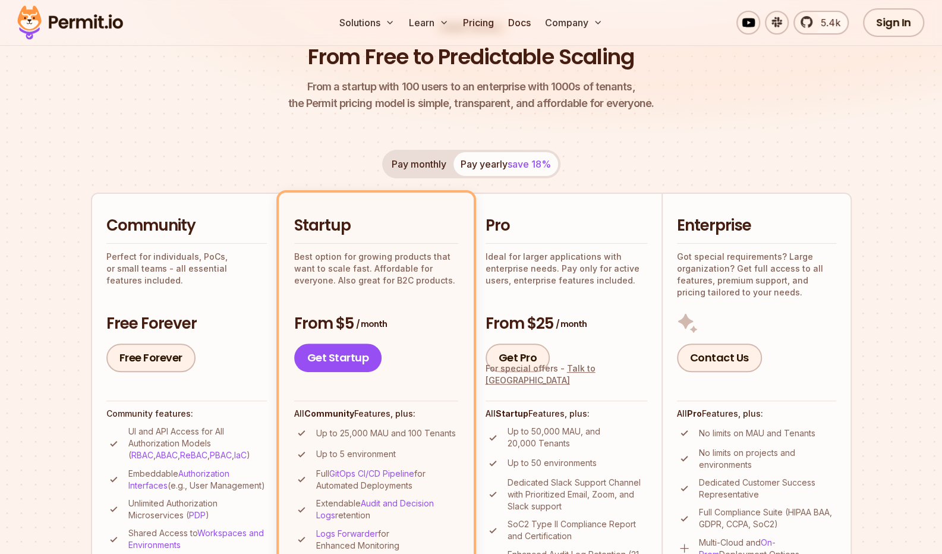
click at [389, 161] on button "Pay monthly" at bounding box center [418, 164] width 69 height 24
click at [485, 160] on button "Pay yearly save 18%" at bounding box center [505, 164] width 105 height 24
click at [406, 161] on button "Pay monthly" at bounding box center [418, 164] width 69 height 24
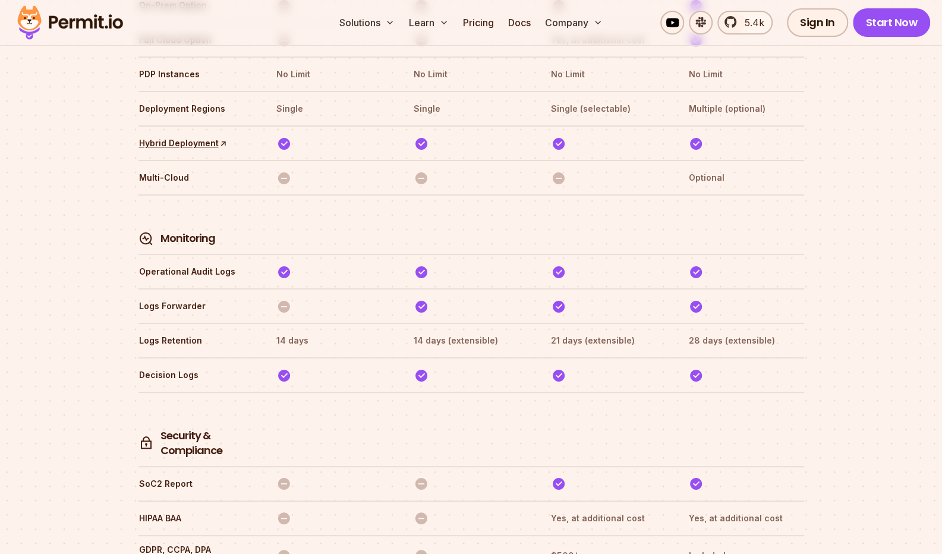
scroll to position [2934, 0]
